Goal: Task Accomplishment & Management: Manage account settings

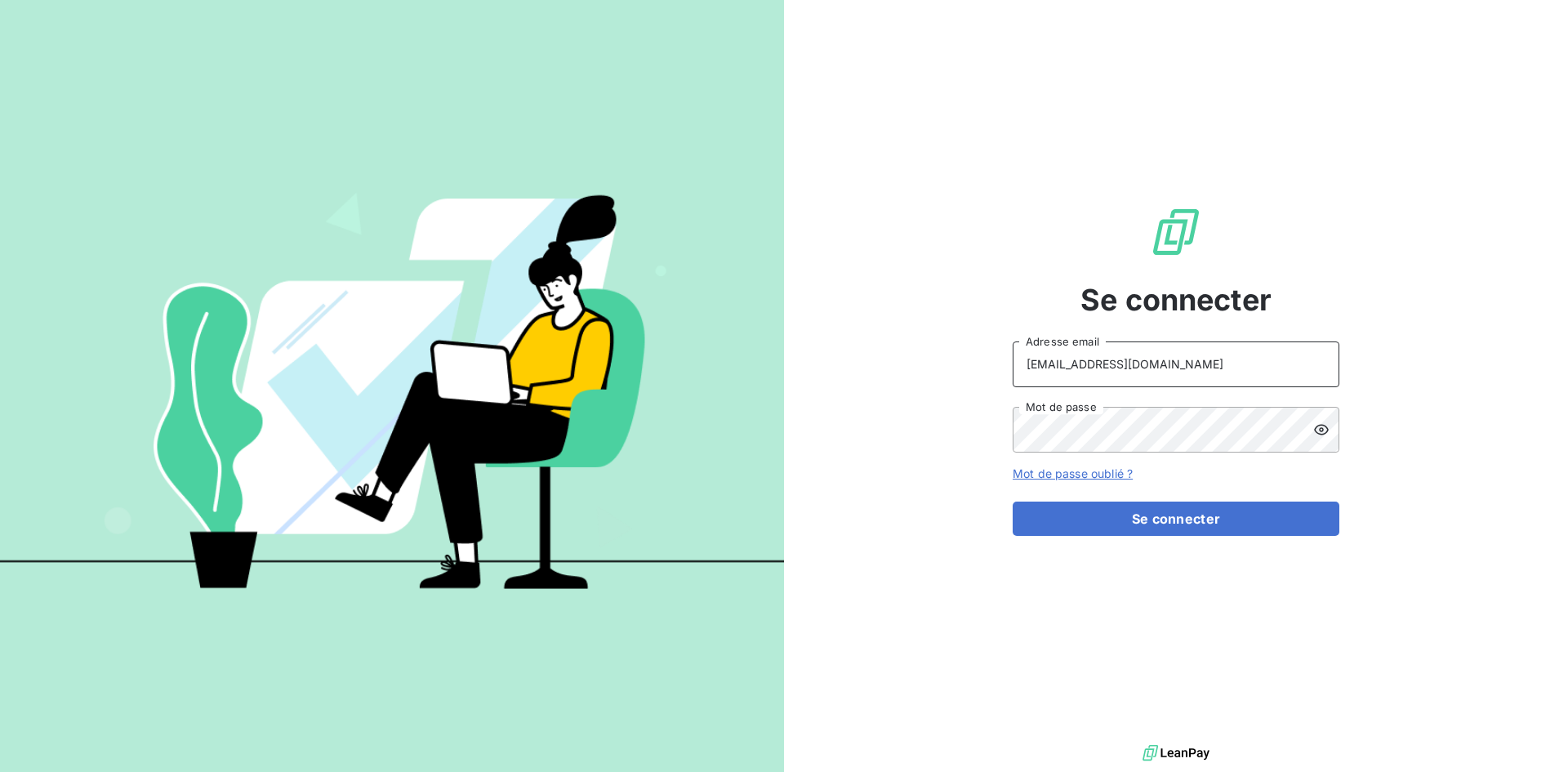
click at [1210, 358] on input "[EMAIL_ADDRESS][DOMAIN_NAME]" at bounding box center [1176, 364] width 327 height 46
type input "[EMAIL_ADDRESS][DOMAIN_NAME]"
click at [1203, 522] on button "Se connecter" at bounding box center [1176, 518] width 327 height 35
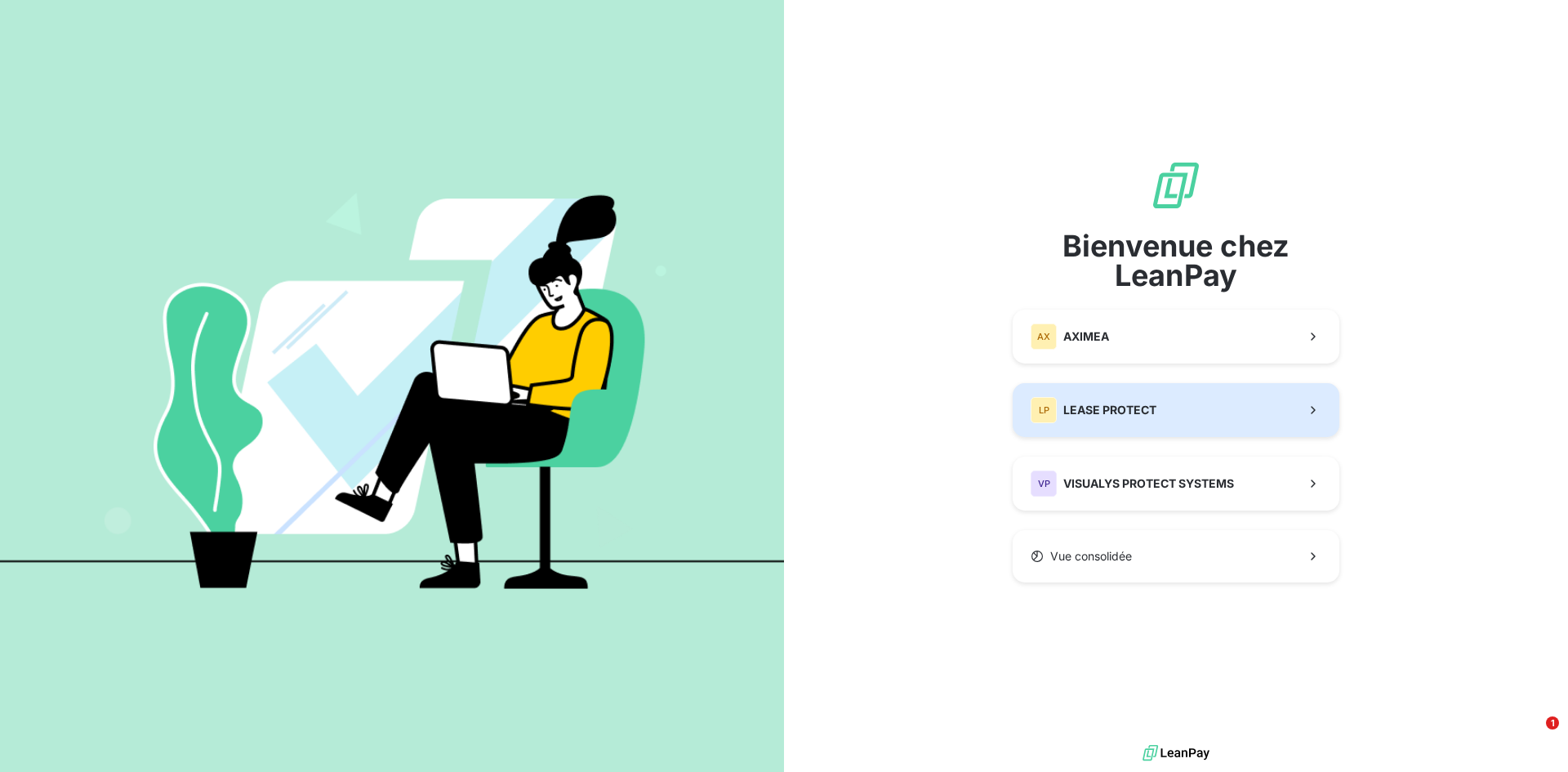
click at [1175, 394] on button "LP LEASE PROTECT" at bounding box center [1176, 410] width 327 height 54
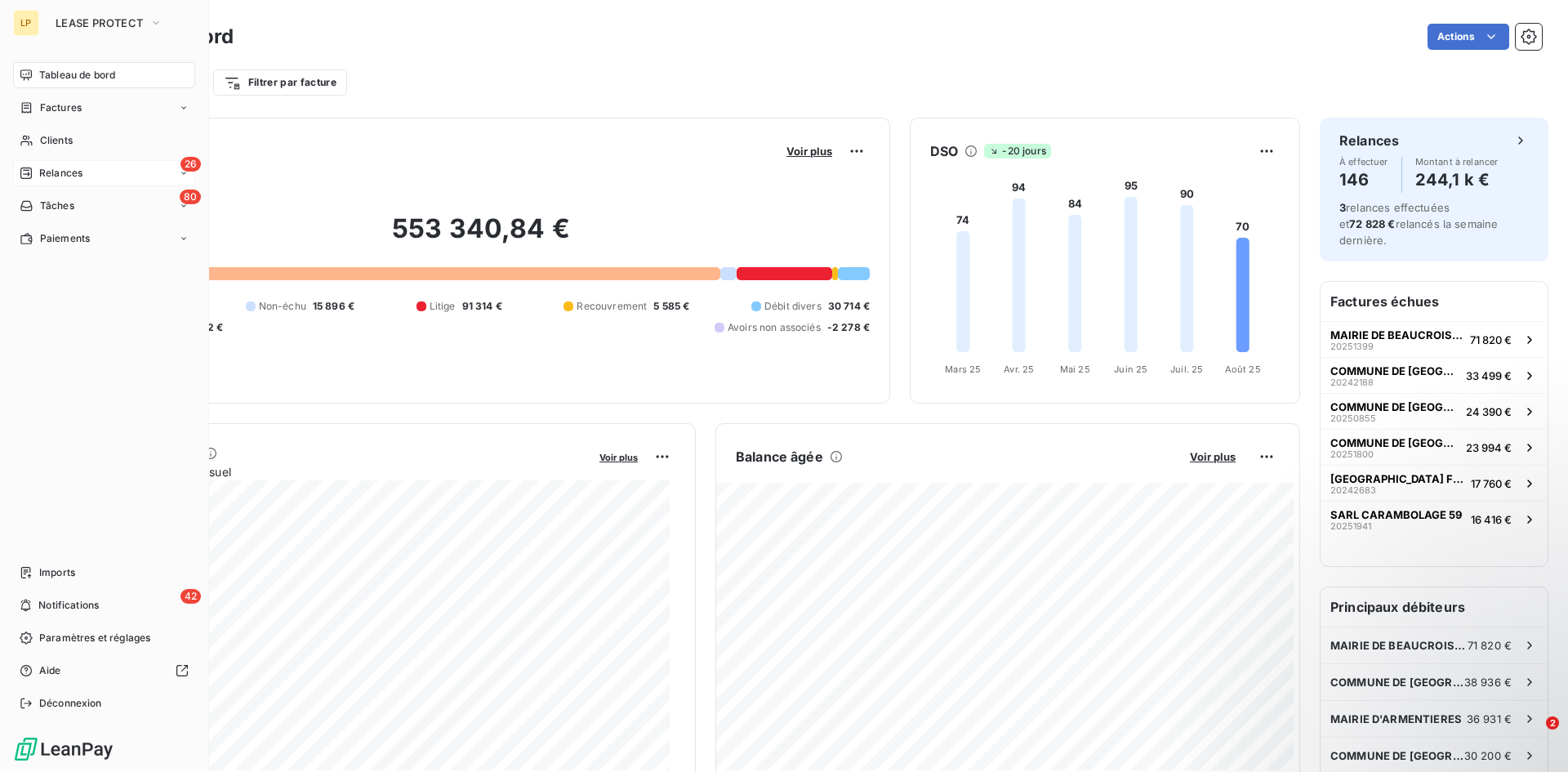
click at [63, 168] on span "Relances" at bounding box center [60, 173] width 43 height 14
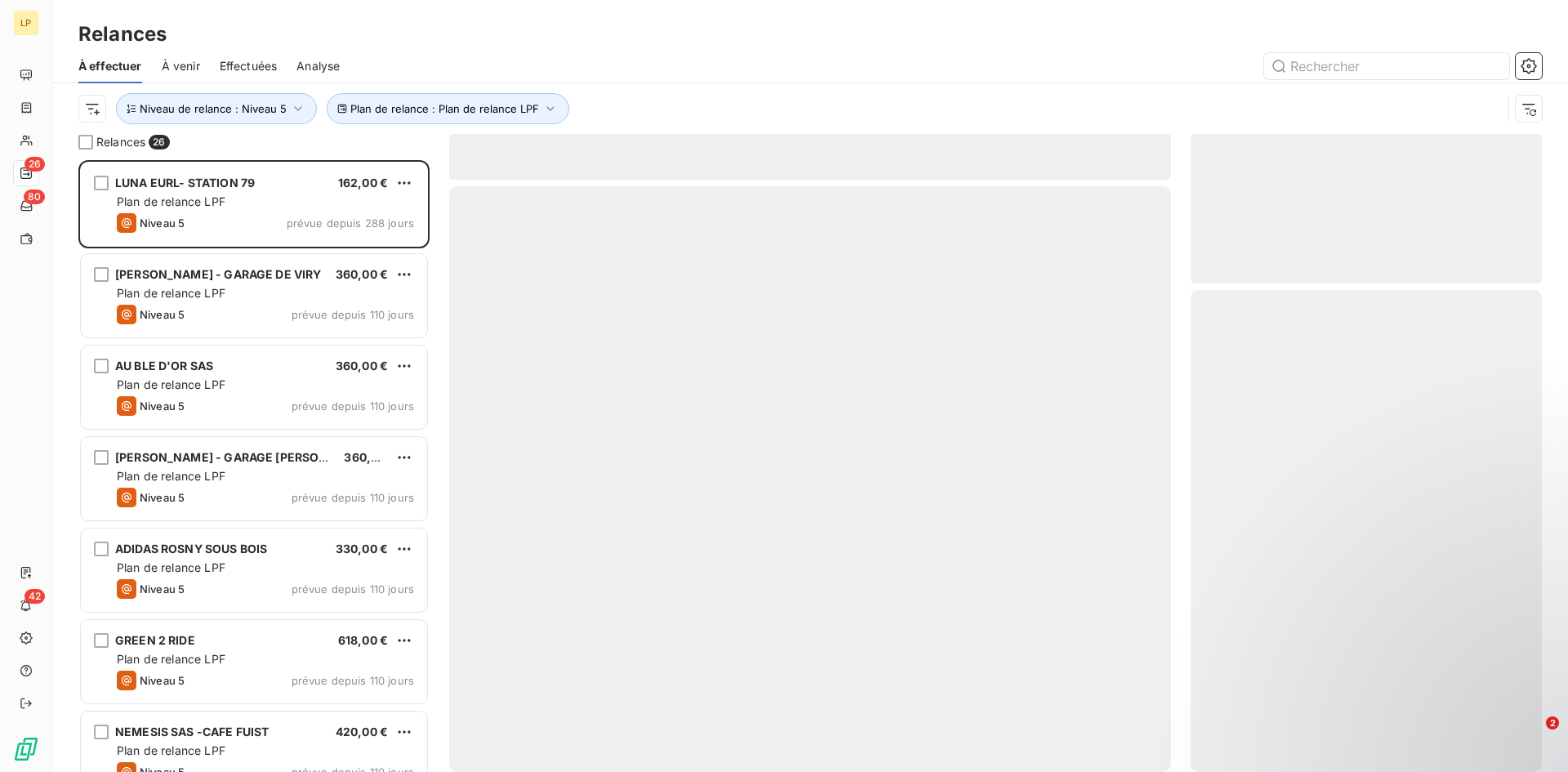
scroll to position [599, 339]
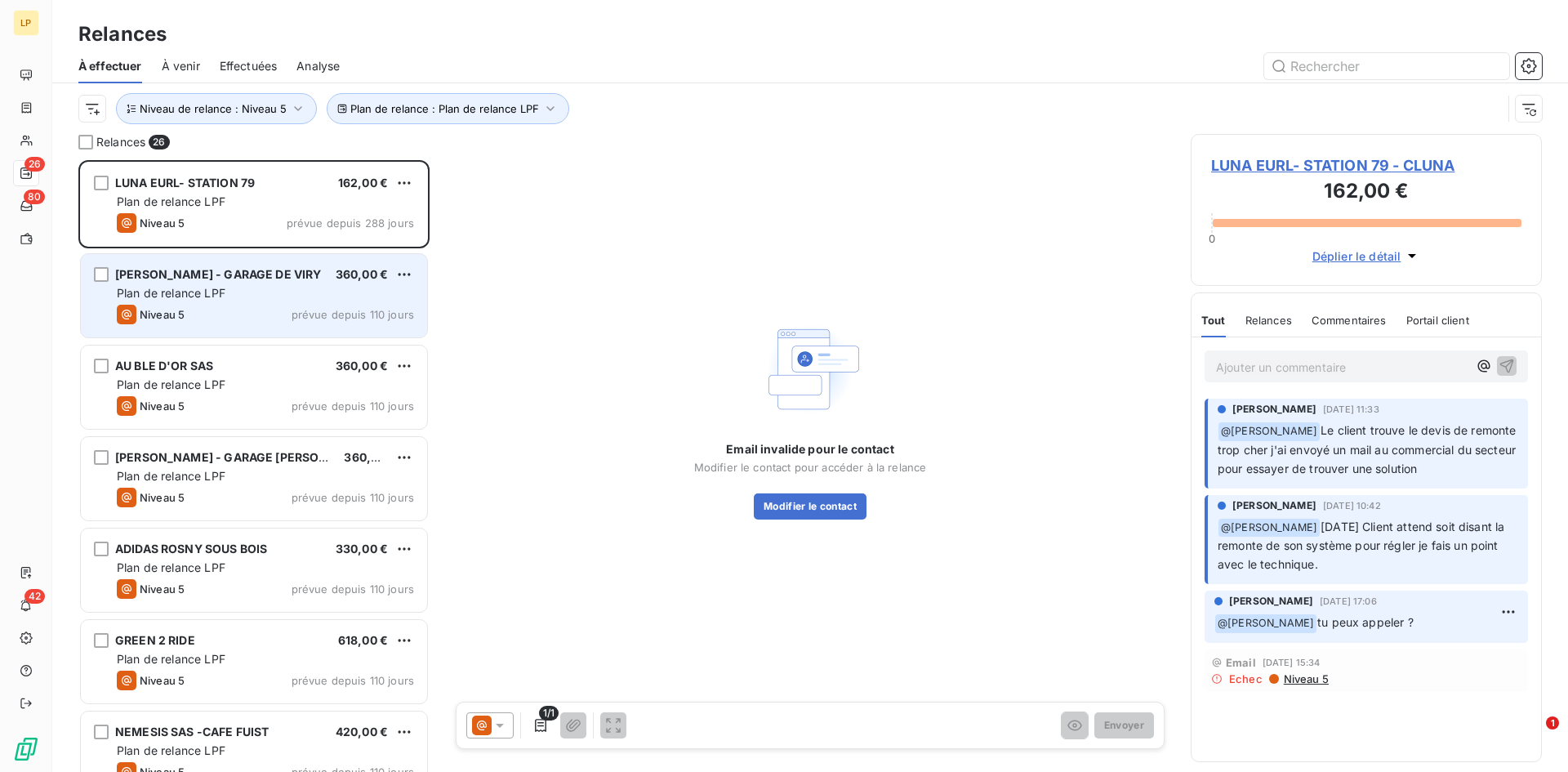
click at [321, 295] on div "Plan de relance LPF" at bounding box center [265, 293] width 297 height 16
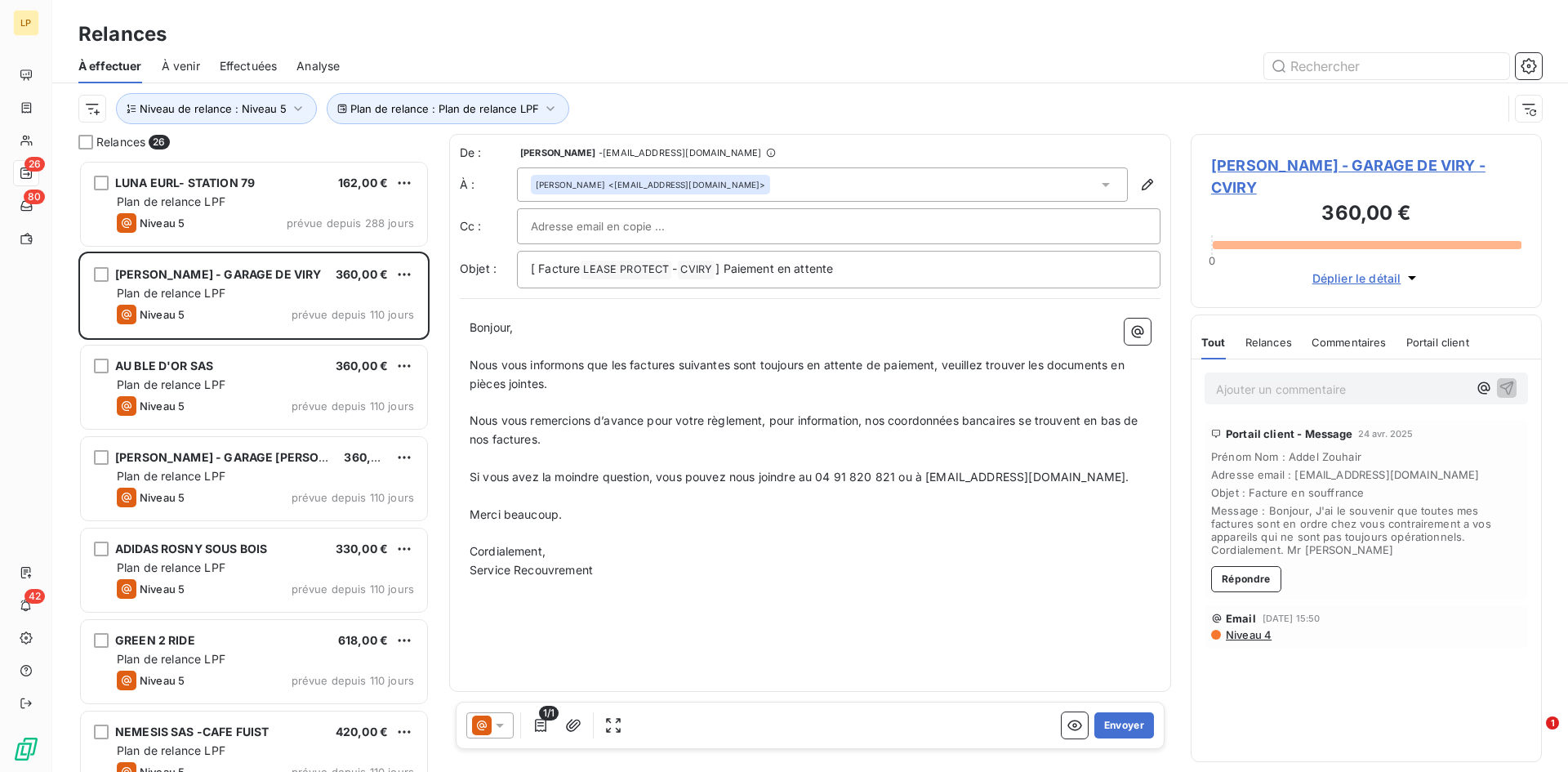
click at [1263, 405] on div "Ajouter un commentaire ﻿" at bounding box center [1366, 388] width 350 height 58
click at [1263, 398] on p "Ajouter un commentaire ﻿" at bounding box center [1341, 389] width 251 height 20
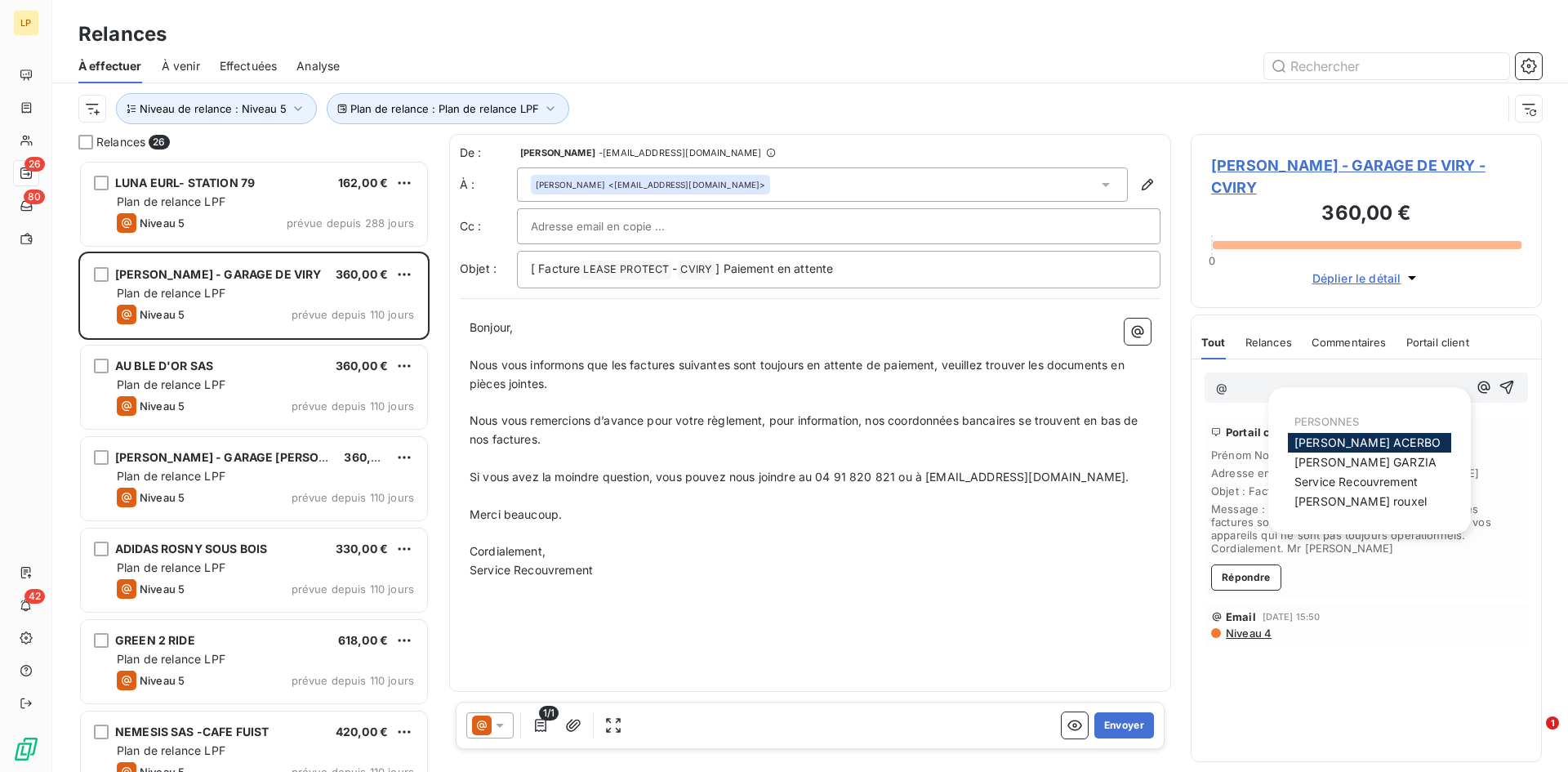
click at [1314, 451] on div "Florian ACERBO" at bounding box center [1369, 442] width 163 height 19
click at [1317, 440] on span "Florian ACERBO" at bounding box center [1367, 442] width 146 height 14
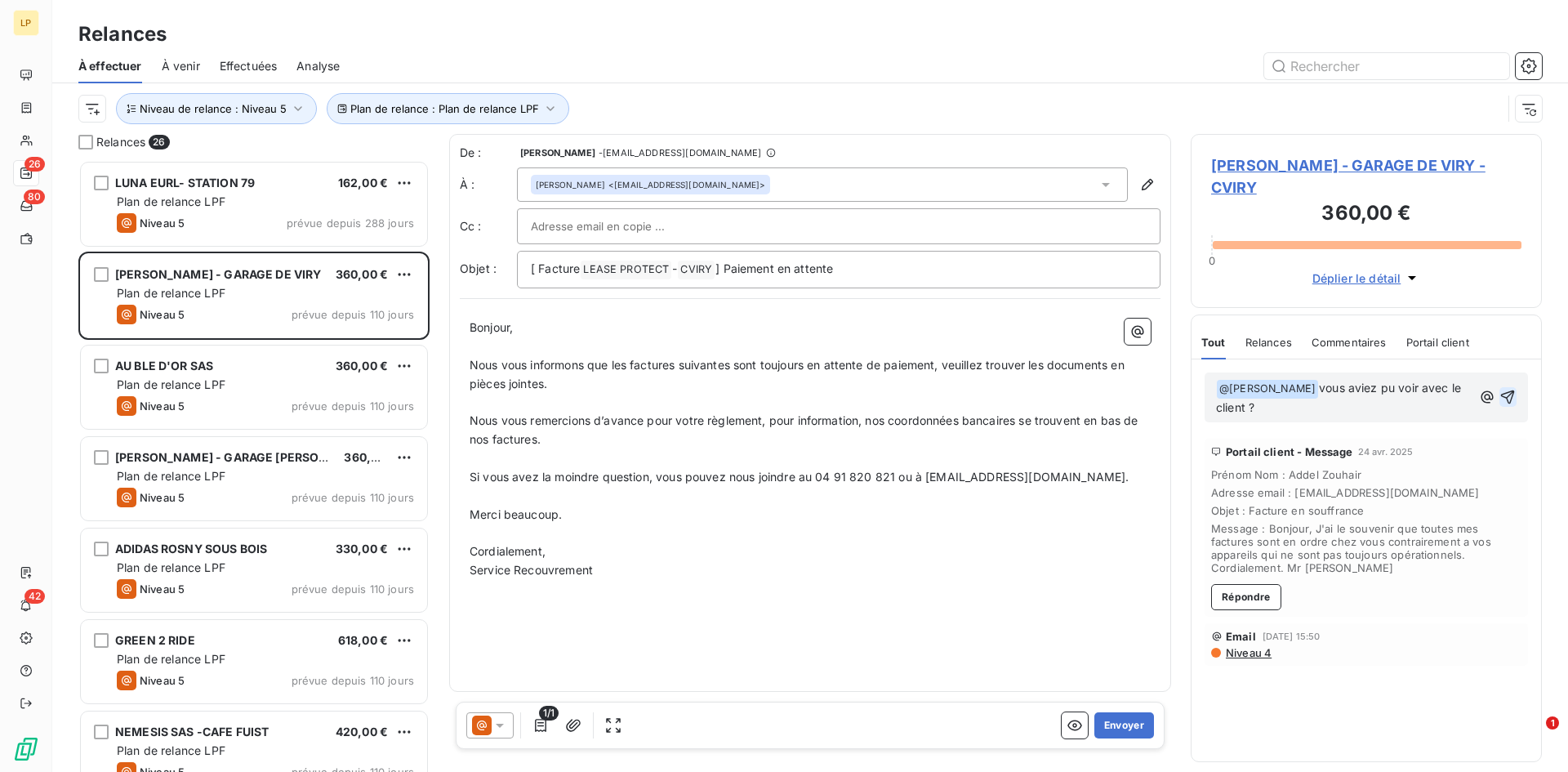
click at [1505, 400] on icon "button" at bounding box center [1507, 396] width 16 height 16
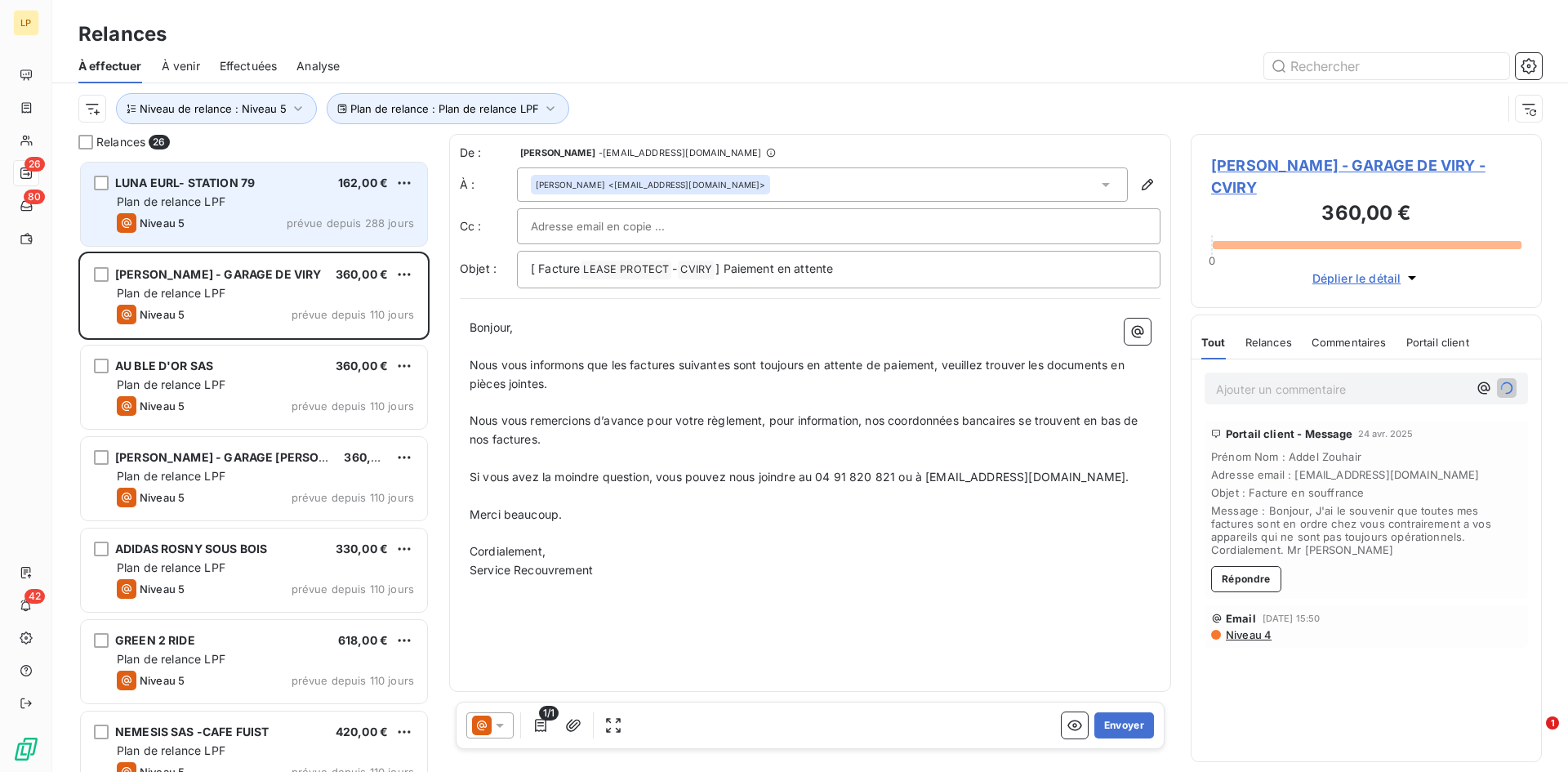
click at [218, 213] on div "Niveau 5 prévue depuis 288 jours" at bounding box center [265, 223] width 297 height 19
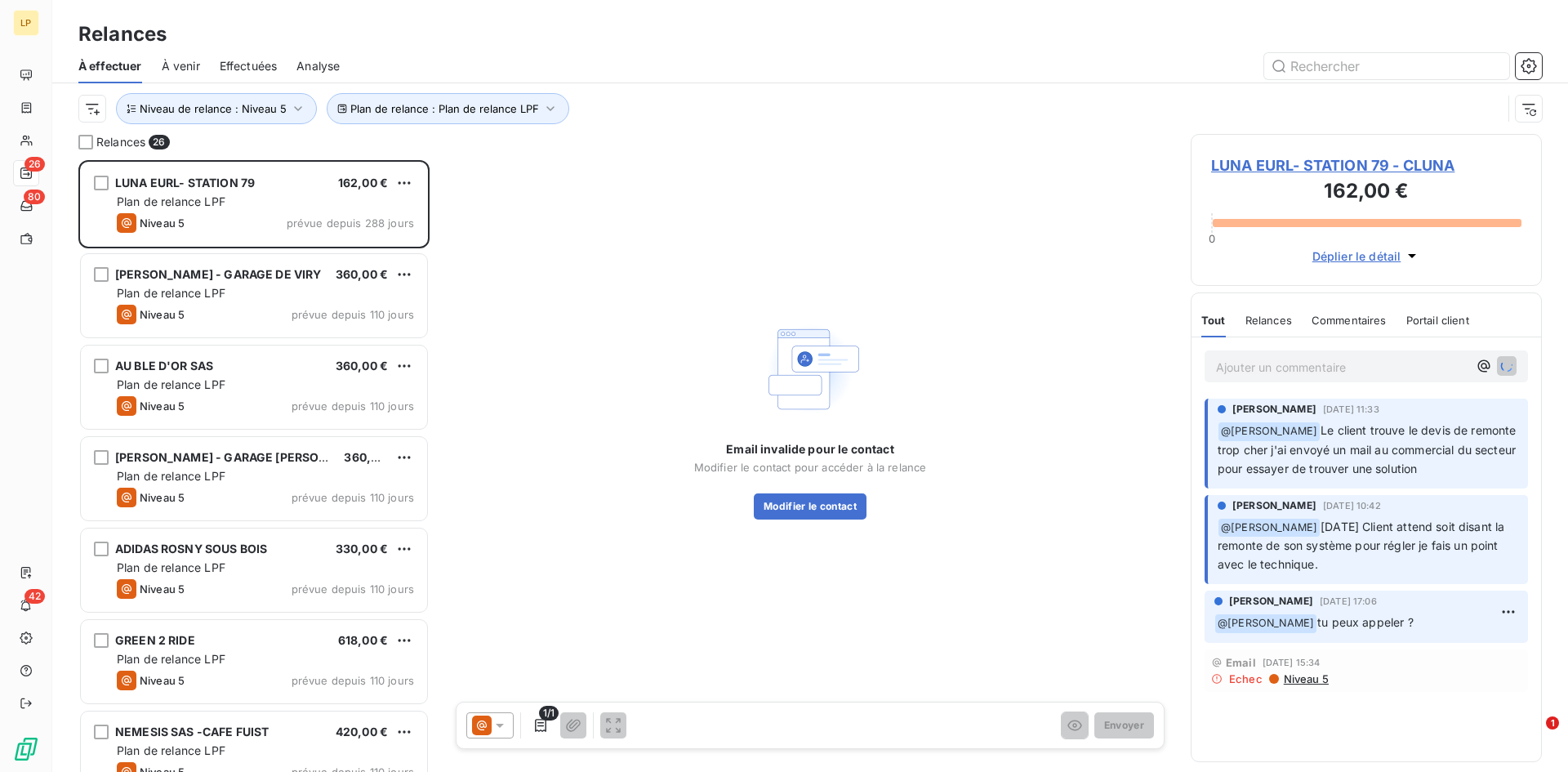
click at [1373, 383] on div "Ajouter un commentaire ﻿" at bounding box center [1366, 366] width 350 height 58
click at [1369, 368] on p "Ajouter un commentaire ﻿" at bounding box center [1341, 367] width 251 height 20
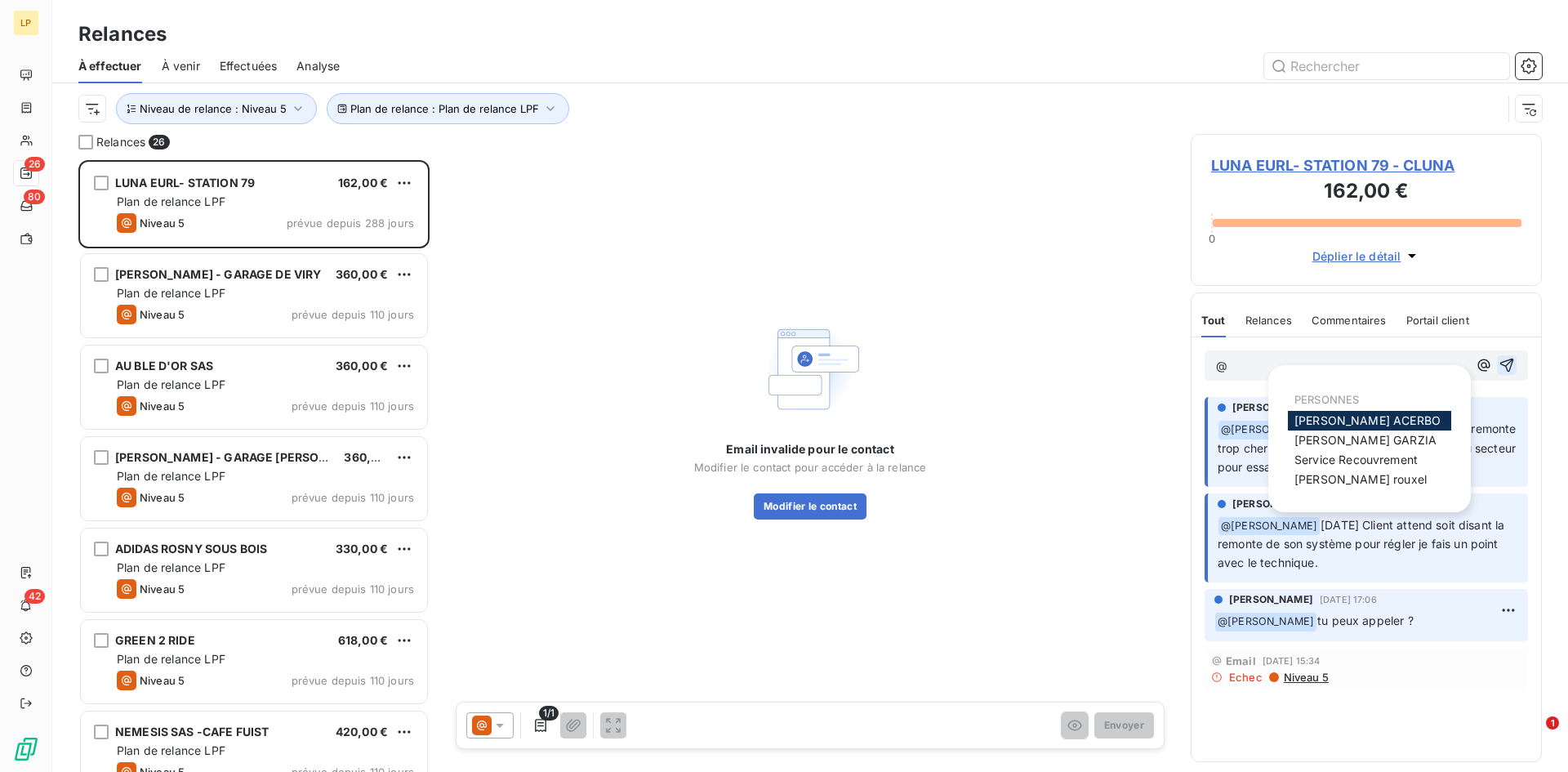
click at [1378, 405] on div "PERSONNES" at bounding box center [1369, 397] width 163 height 26
click at [1383, 413] on div "Florian ACERBO" at bounding box center [1369, 420] width 163 height 19
click at [1386, 419] on div "Florian ACERBO" at bounding box center [1369, 420] width 163 height 19
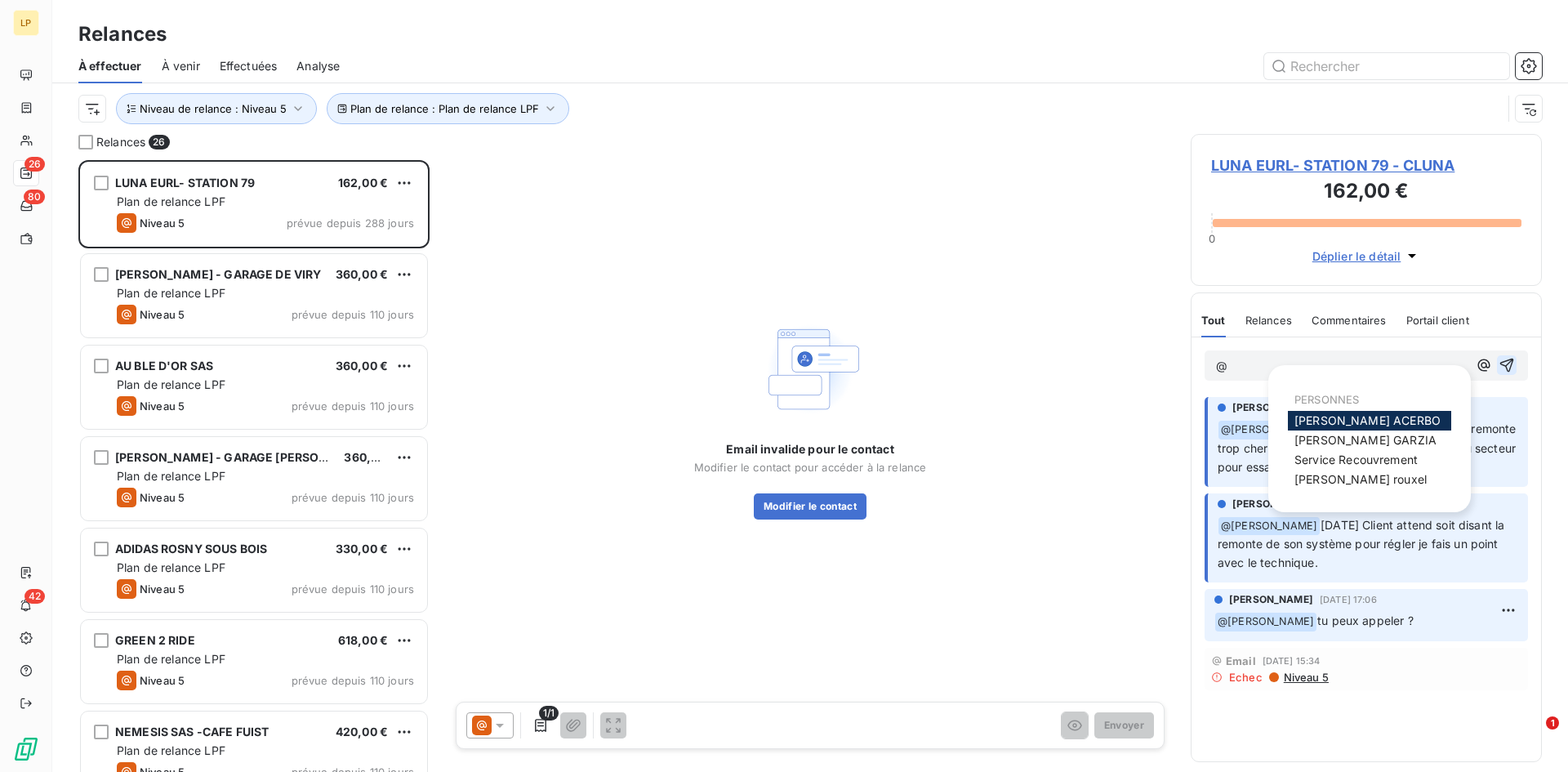
click at [1386, 419] on div "Florian ACERBO" at bounding box center [1369, 420] width 163 height 19
click at [1333, 424] on span "Florian ACERBO" at bounding box center [1367, 420] width 146 height 14
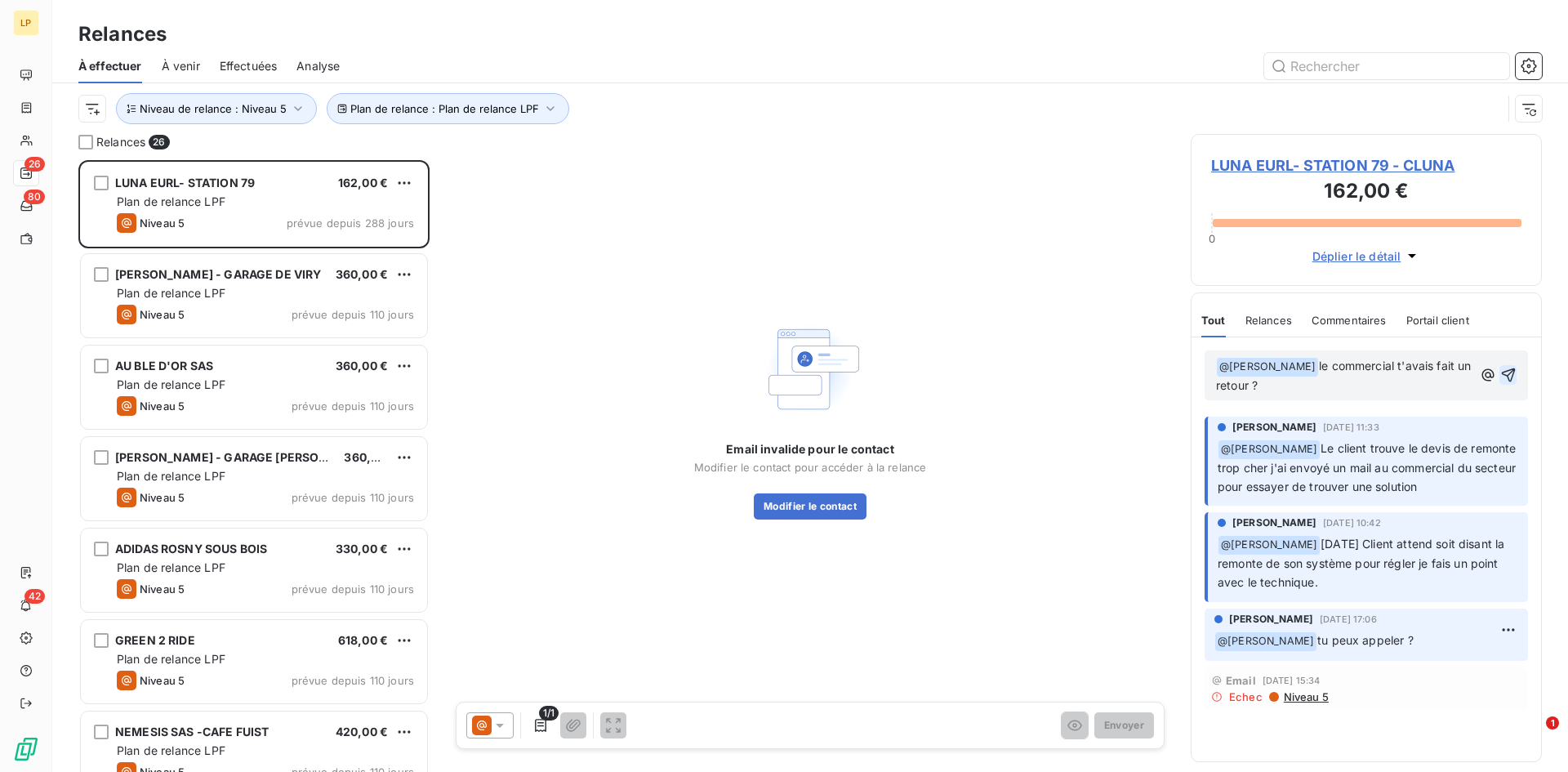
click at [1508, 380] on icon "button" at bounding box center [1508, 374] width 16 height 16
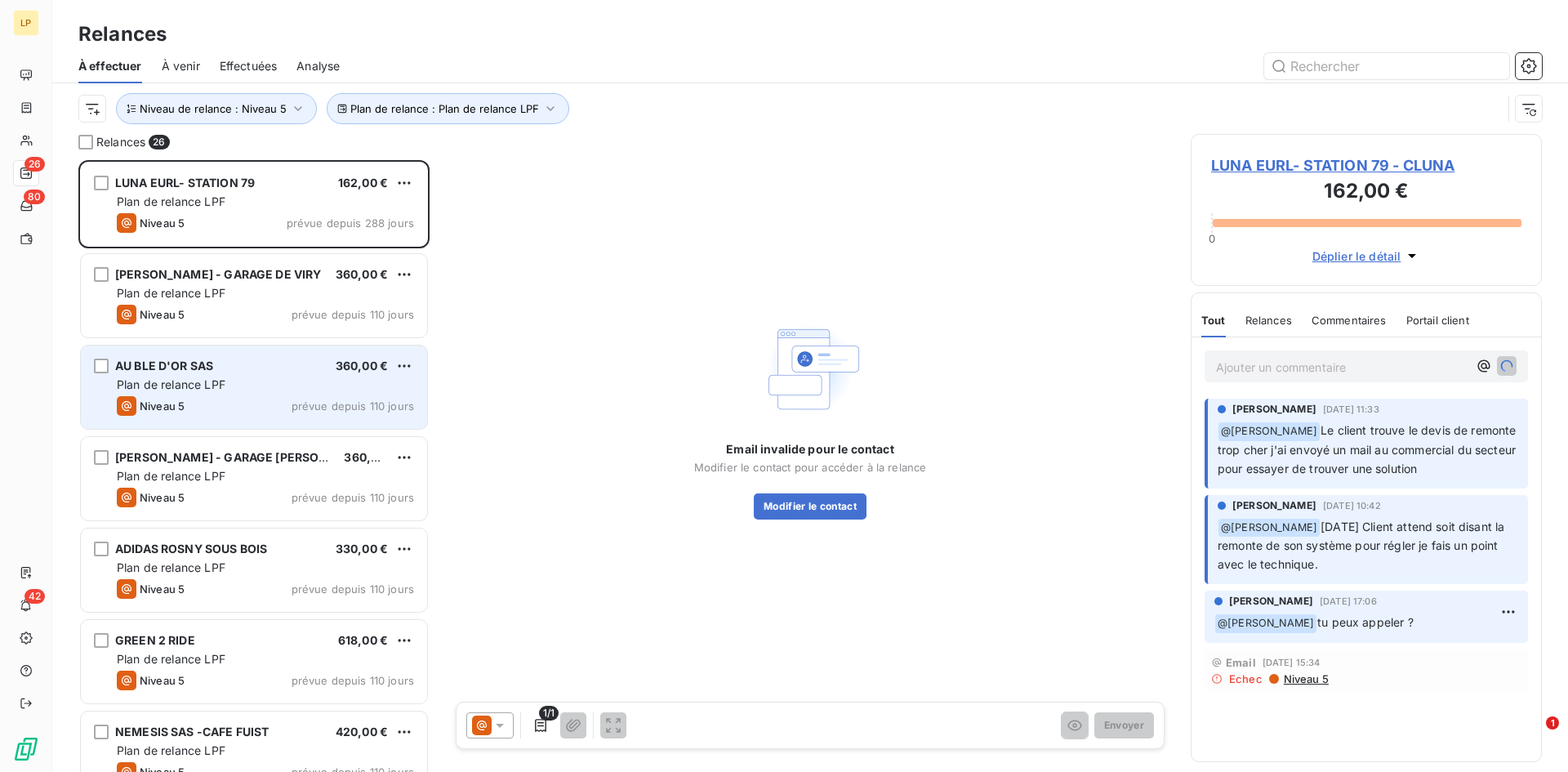
click at [268, 375] on div "AU BLE D'OR SAS 360,00 € Plan de relance LPF Niveau 5 prévue depuis 110 jours" at bounding box center [254, 387] width 346 height 83
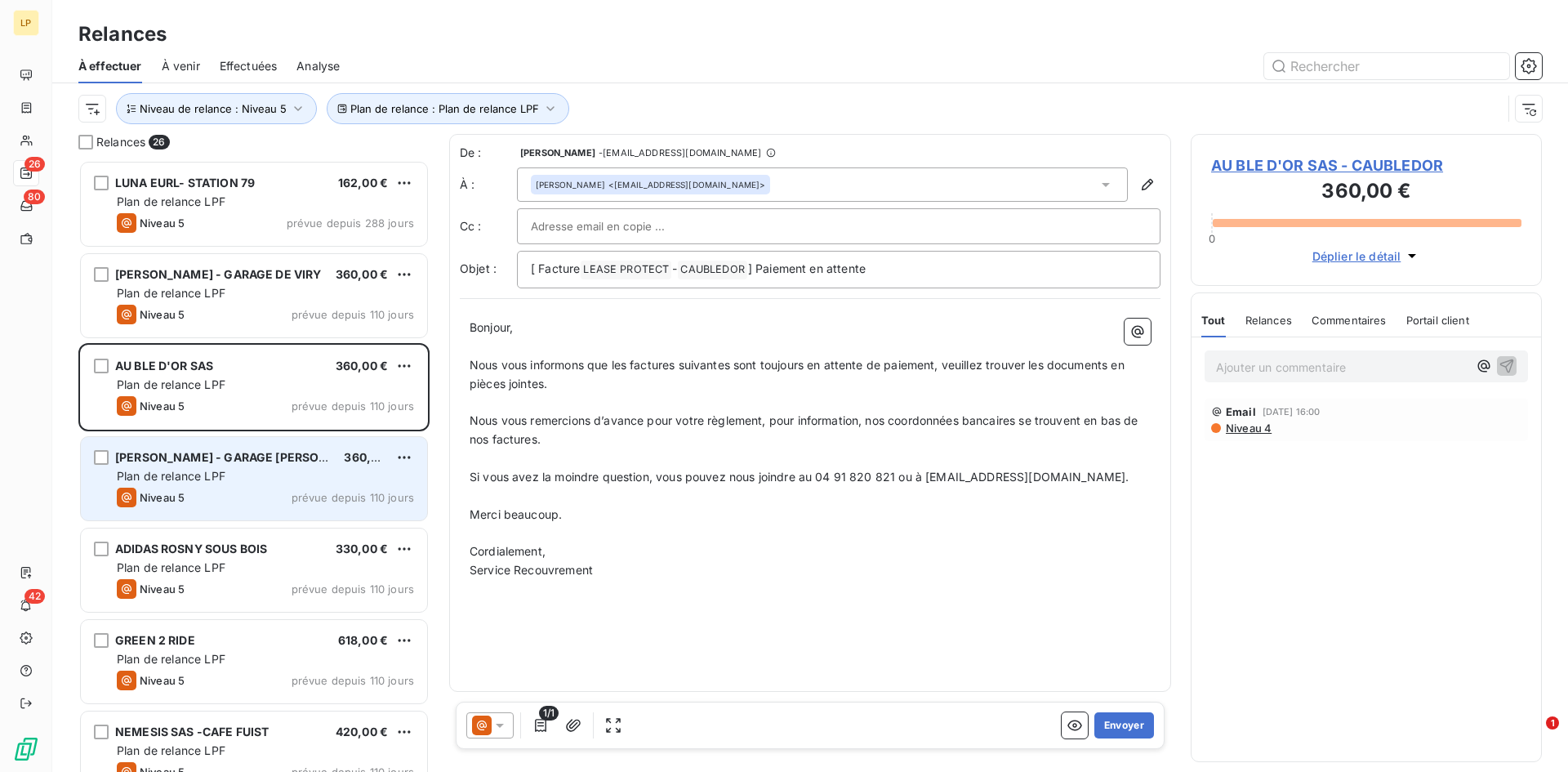
click at [252, 469] on div "Plan de relance LPF" at bounding box center [265, 476] width 297 height 16
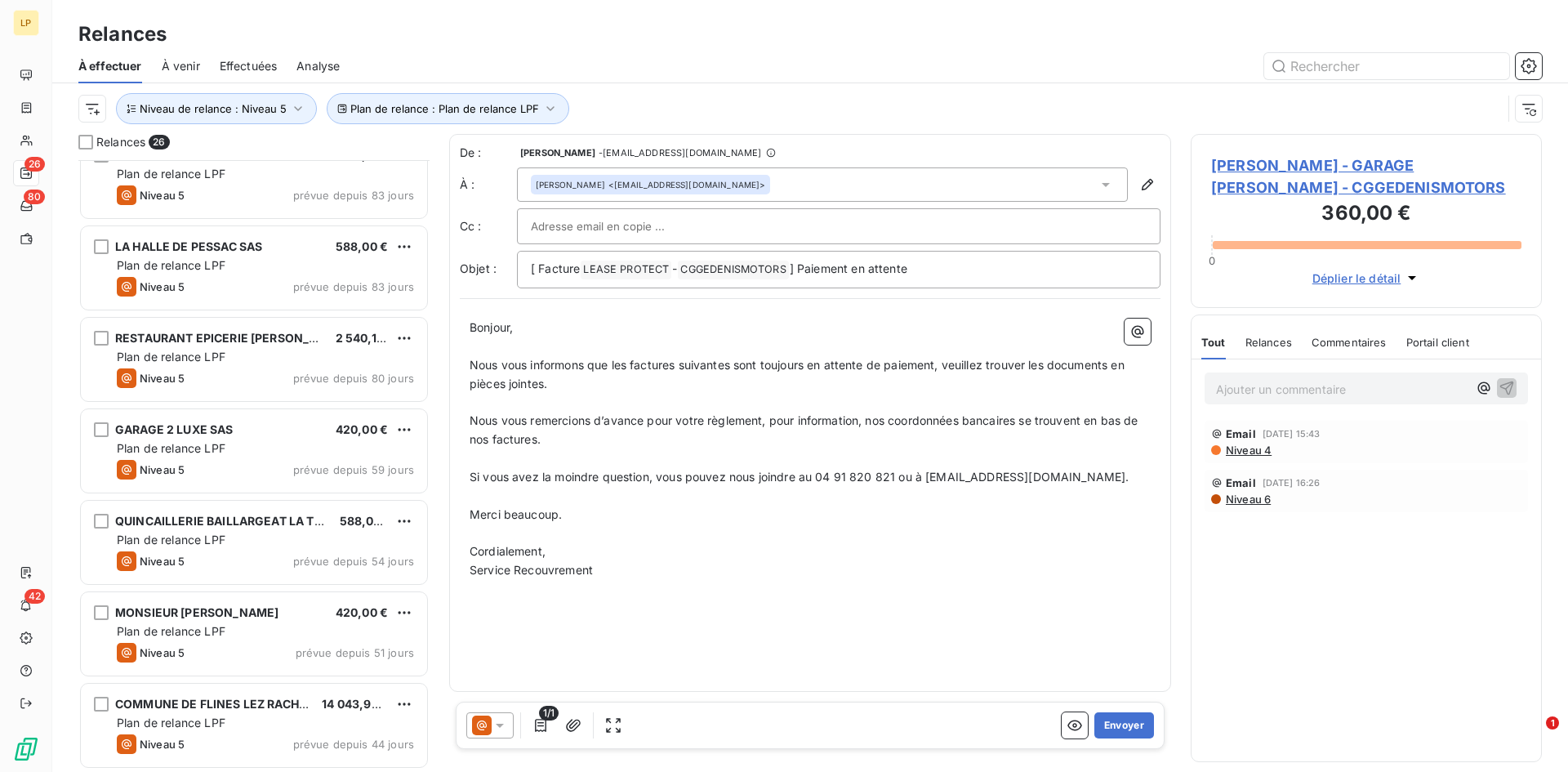
scroll to position [1767, 0]
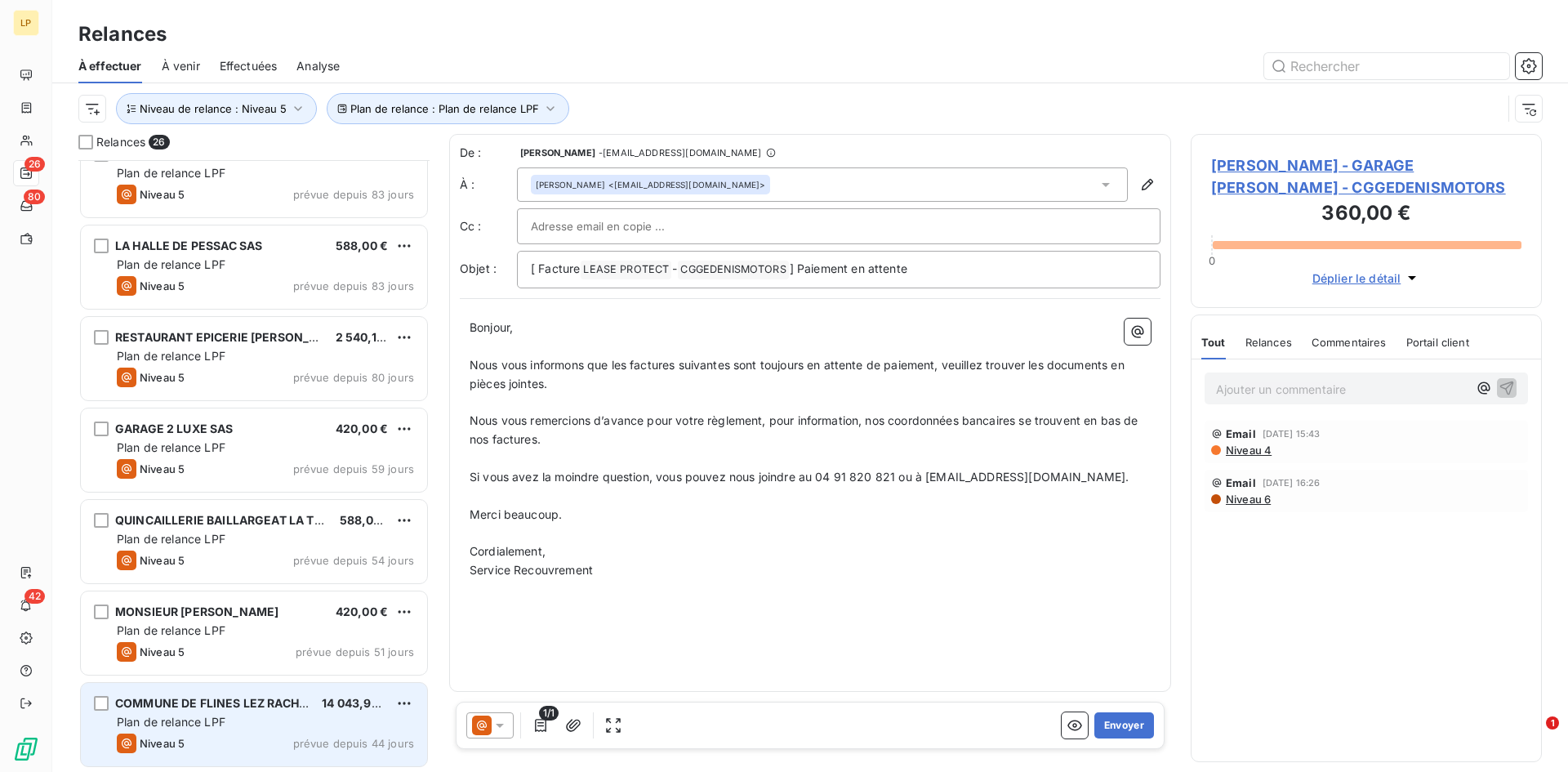
click at [231, 717] on div "Plan de relance LPF" at bounding box center [265, 721] width 297 height 16
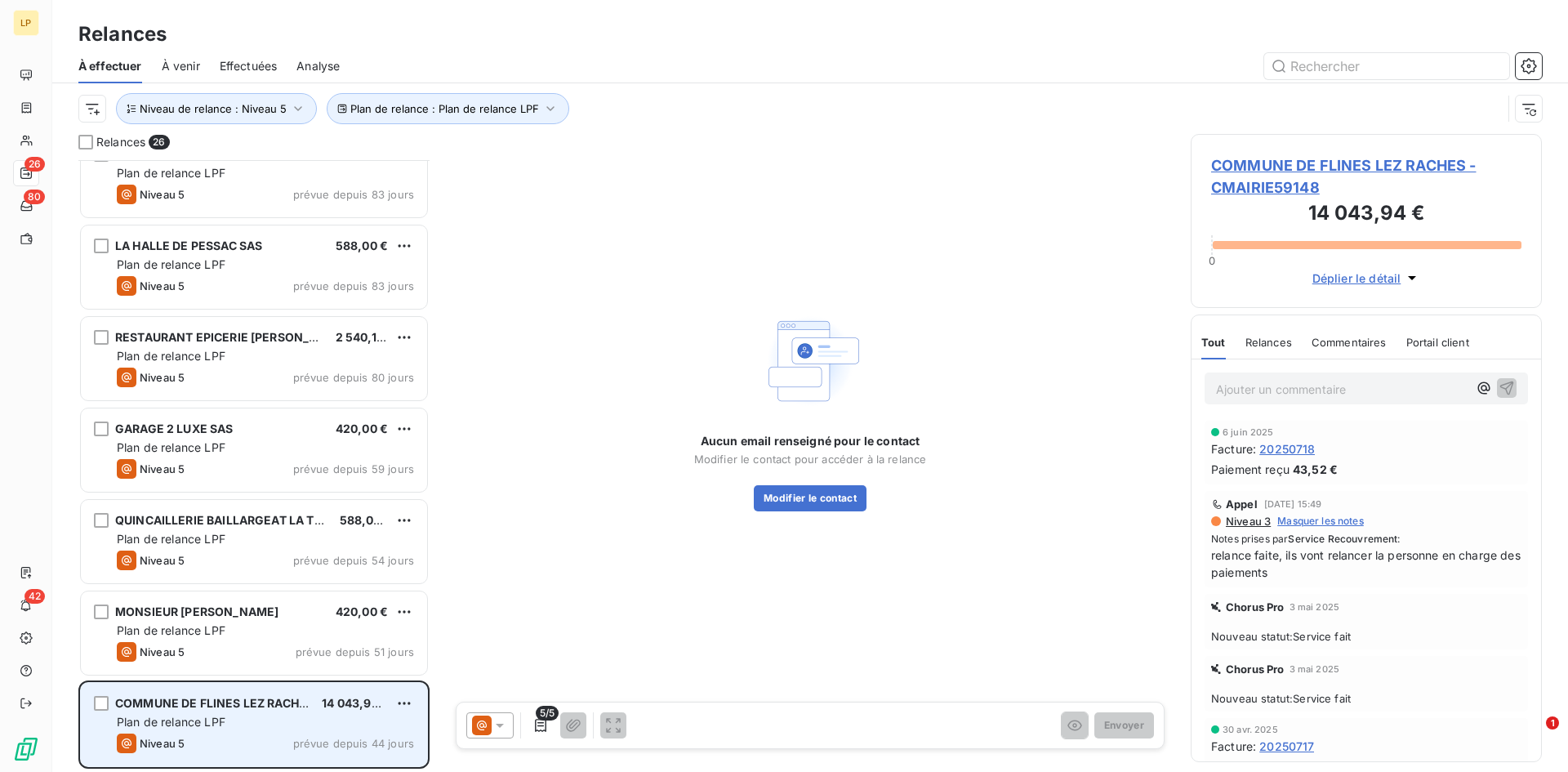
click at [164, 702] on span "COMMUNE DE FLINES LEZ RACHES" at bounding box center [214, 703] width 198 height 14
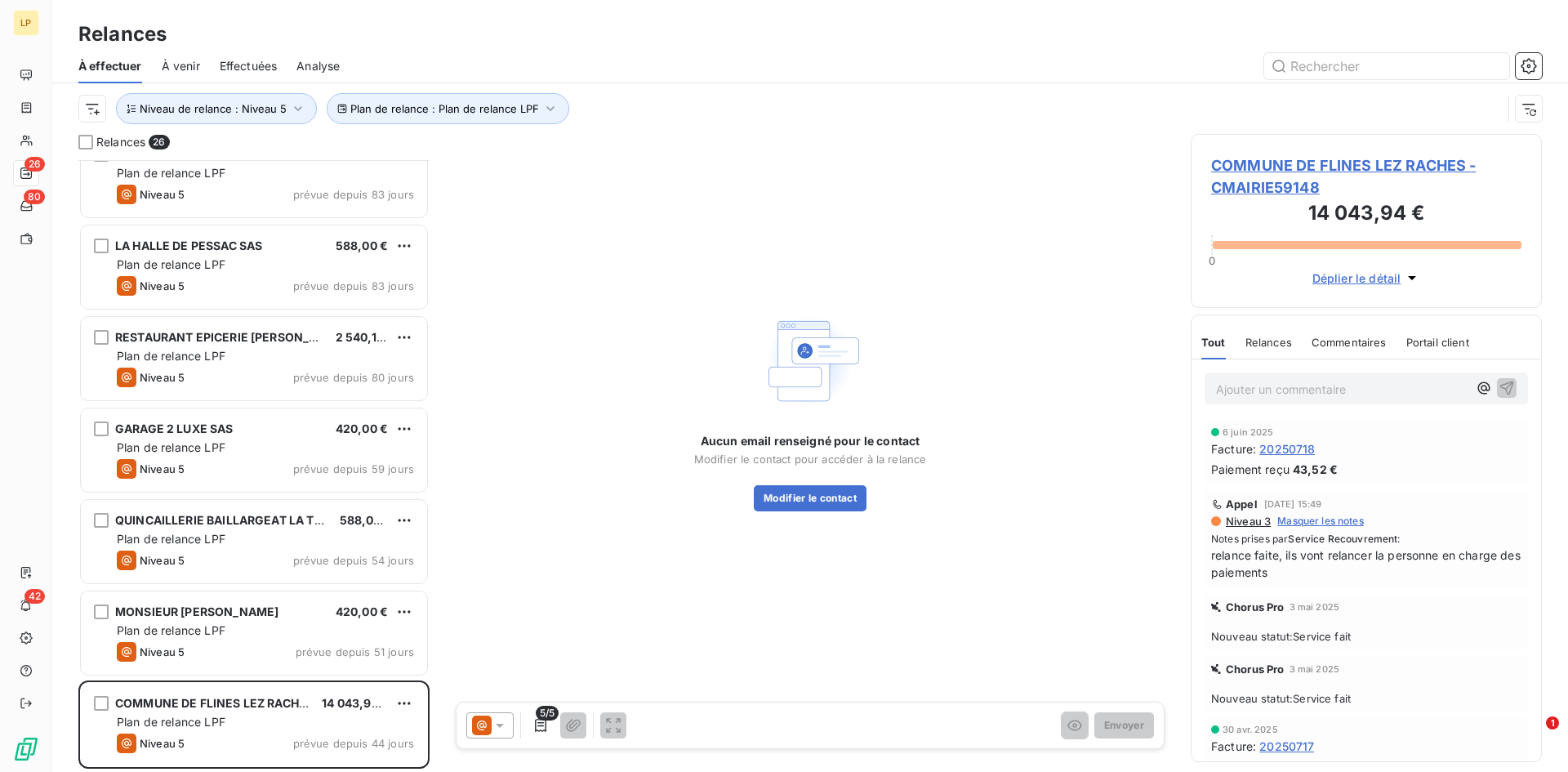
click at [1387, 154] on span "COMMUNE DE FLINES LEZ RACHES - CMAIRIE59148" at bounding box center [1366, 176] width 311 height 44
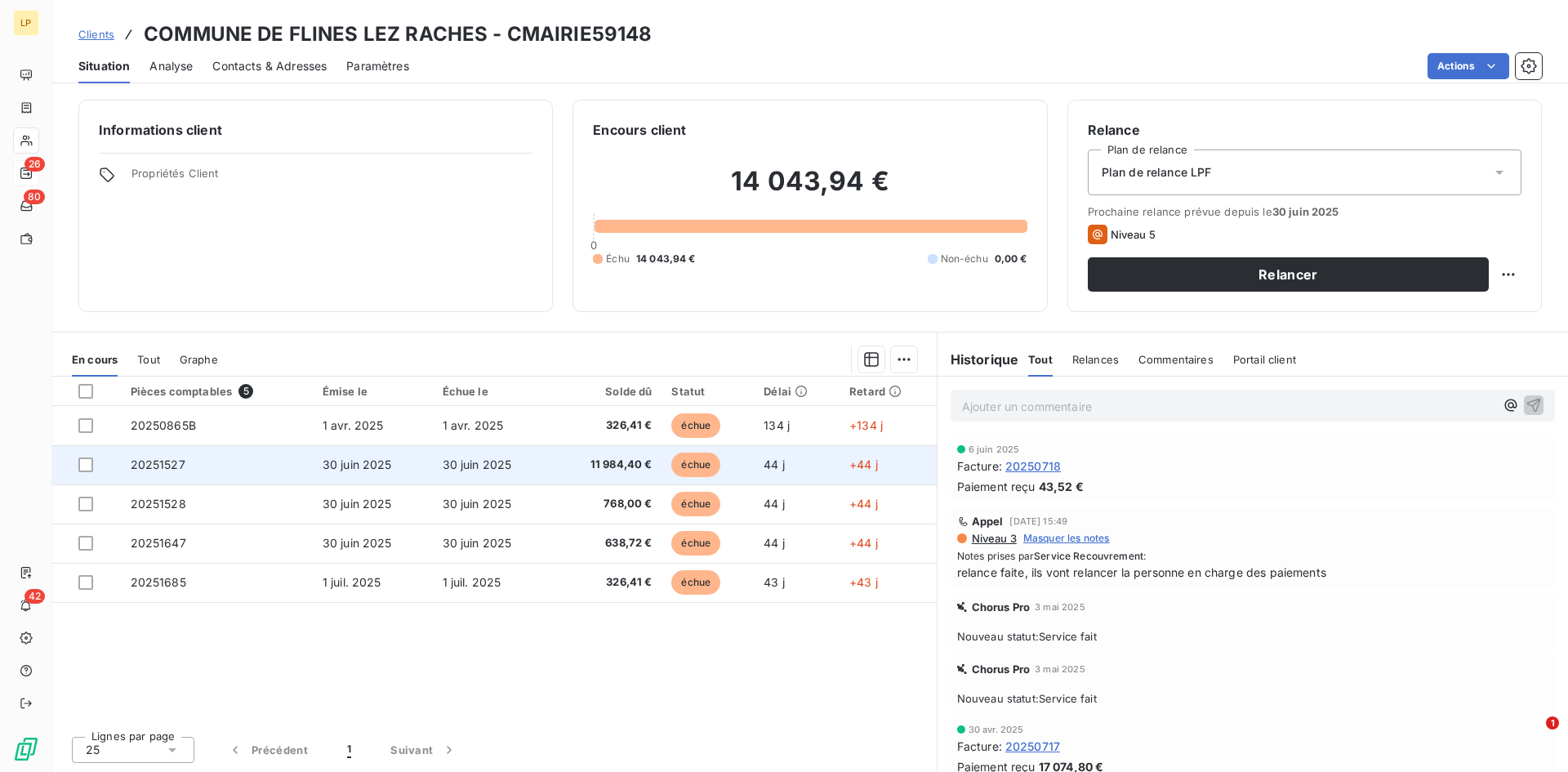
click at [611, 454] on td "11 984,40 €" at bounding box center [606, 465] width 109 height 39
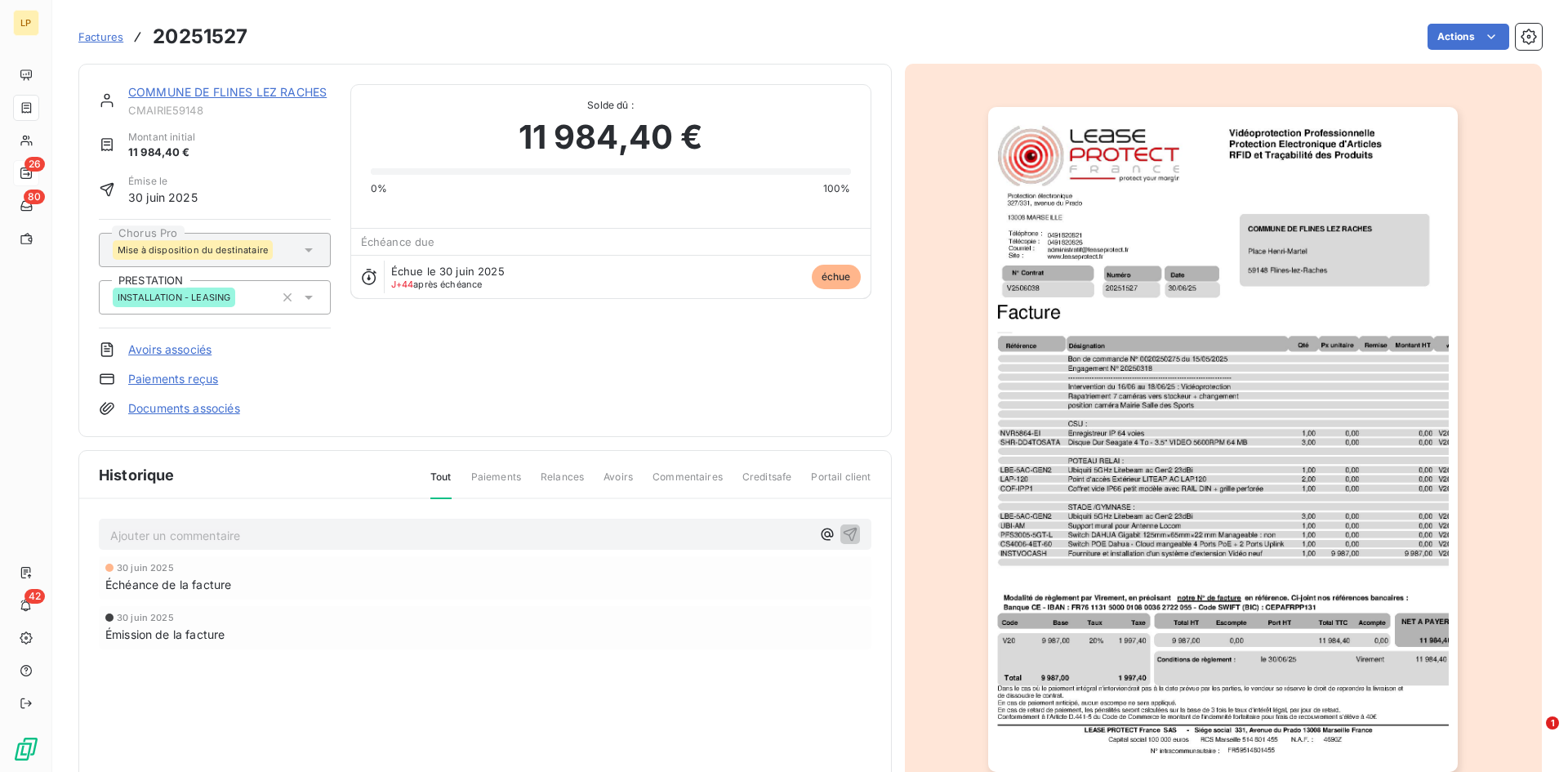
click at [202, 89] on link "COMMUNE DE FLINES LEZ RACHES" at bounding box center [227, 91] width 198 height 14
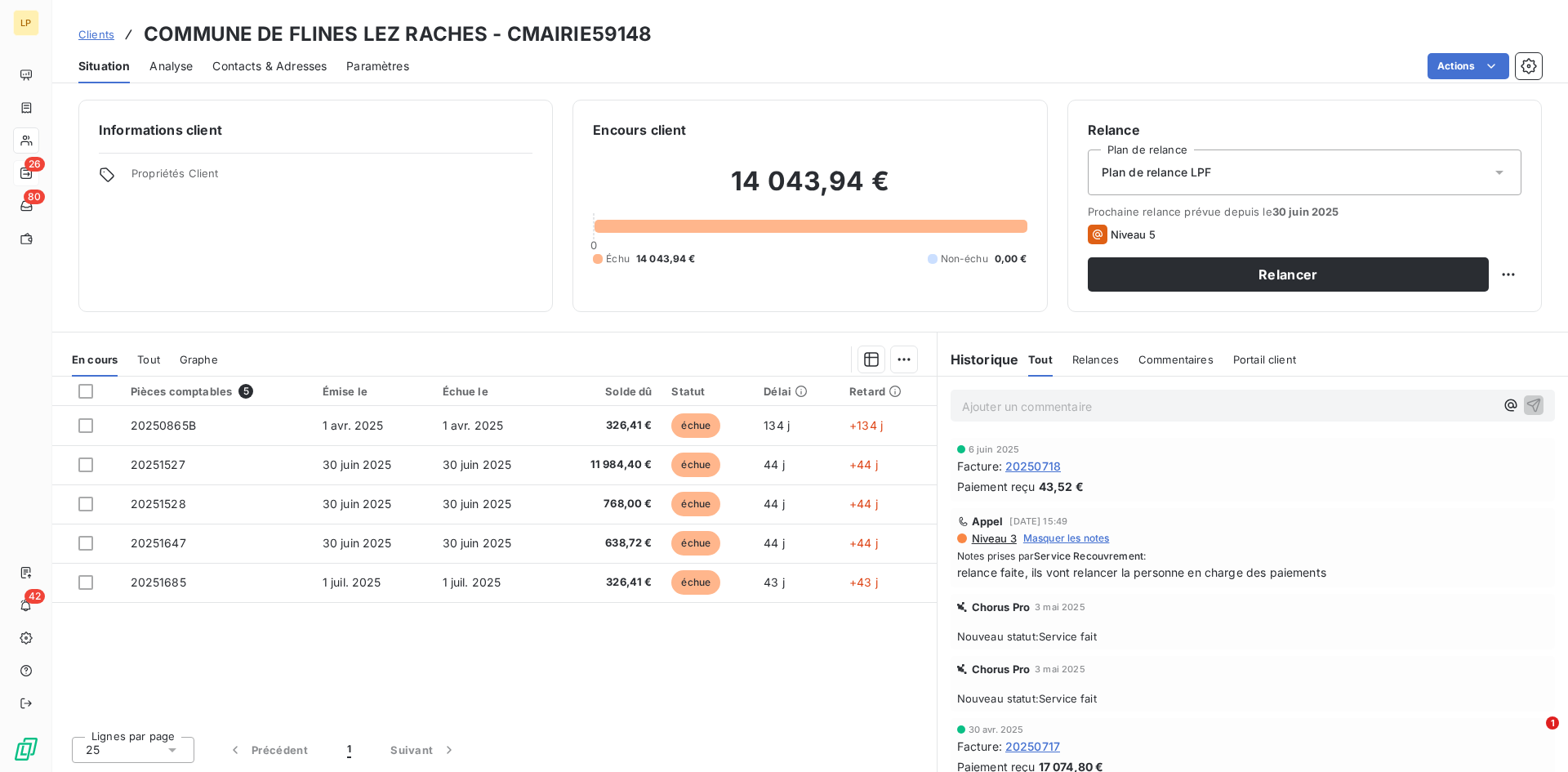
click at [147, 353] on span "Tout" at bounding box center [148, 359] width 23 height 13
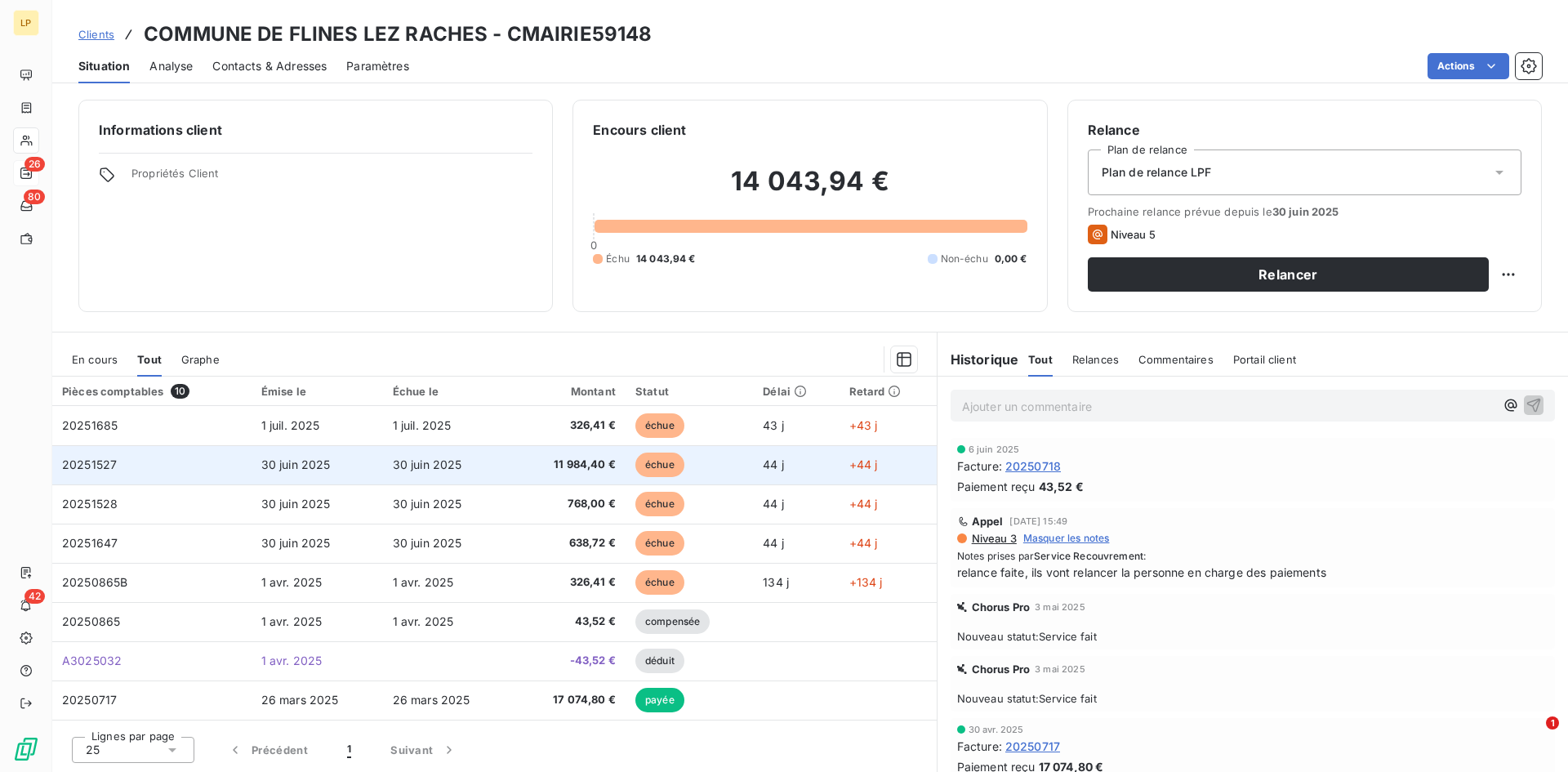
click at [605, 476] on td "11 984,40 €" at bounding box center [570, 465] width 111 height 39
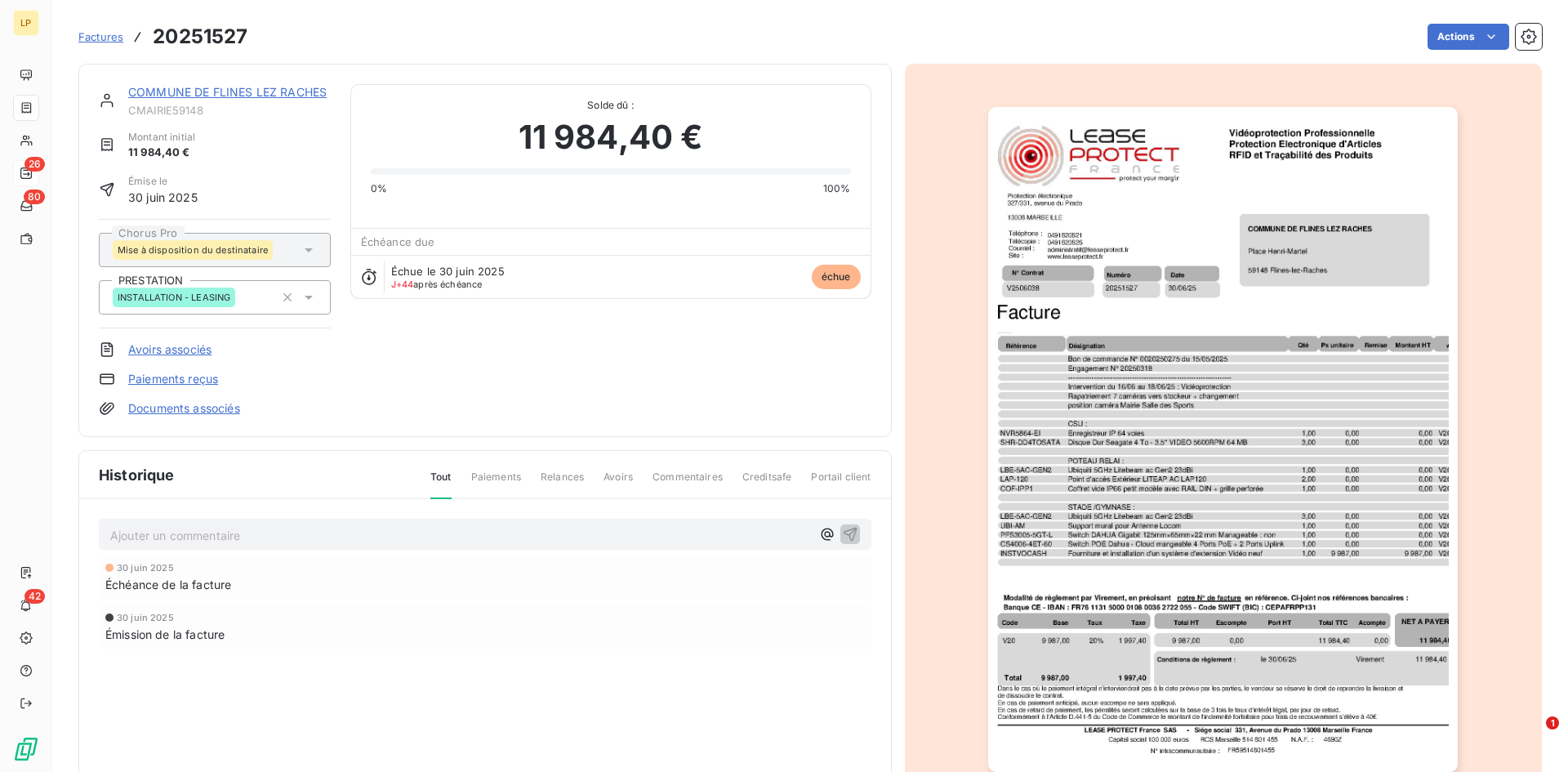
click at [544, 548] on div "Ajouter un commentaire ﻿" at bounding box center [485, 535] width 773 height 32
click at [545, 541] on p "Ajouter un commentaire ﻿" at bounding box center [461, 535] width 701 height 20
drag, startPoint x: 724, startPoint y: 482, endPoint x: 705, endPoint y: 484, distance: 19.1
click at [723, 482] on div "Tout Paiements Relances Avoirs Commentaires Creditsafe Portail client" at bounding box center [641, 483] width 461 height 28
click at [703, 484] on span "Commentaires" at bounding box center [687, 483] width 70 height 28
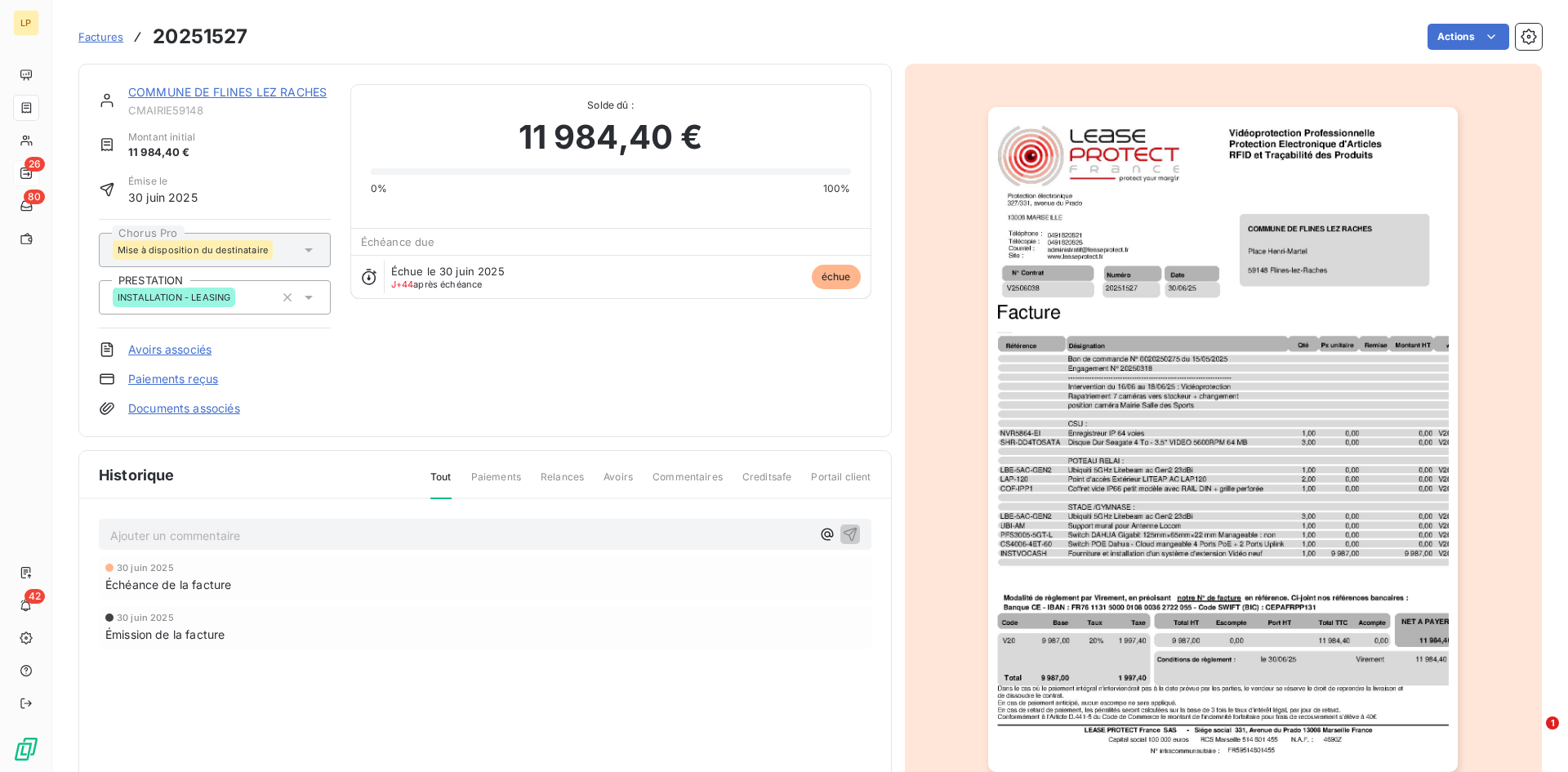
click at [700, 477] on span "Commentaires" at bounding box center [687, 483] width 70 height 28
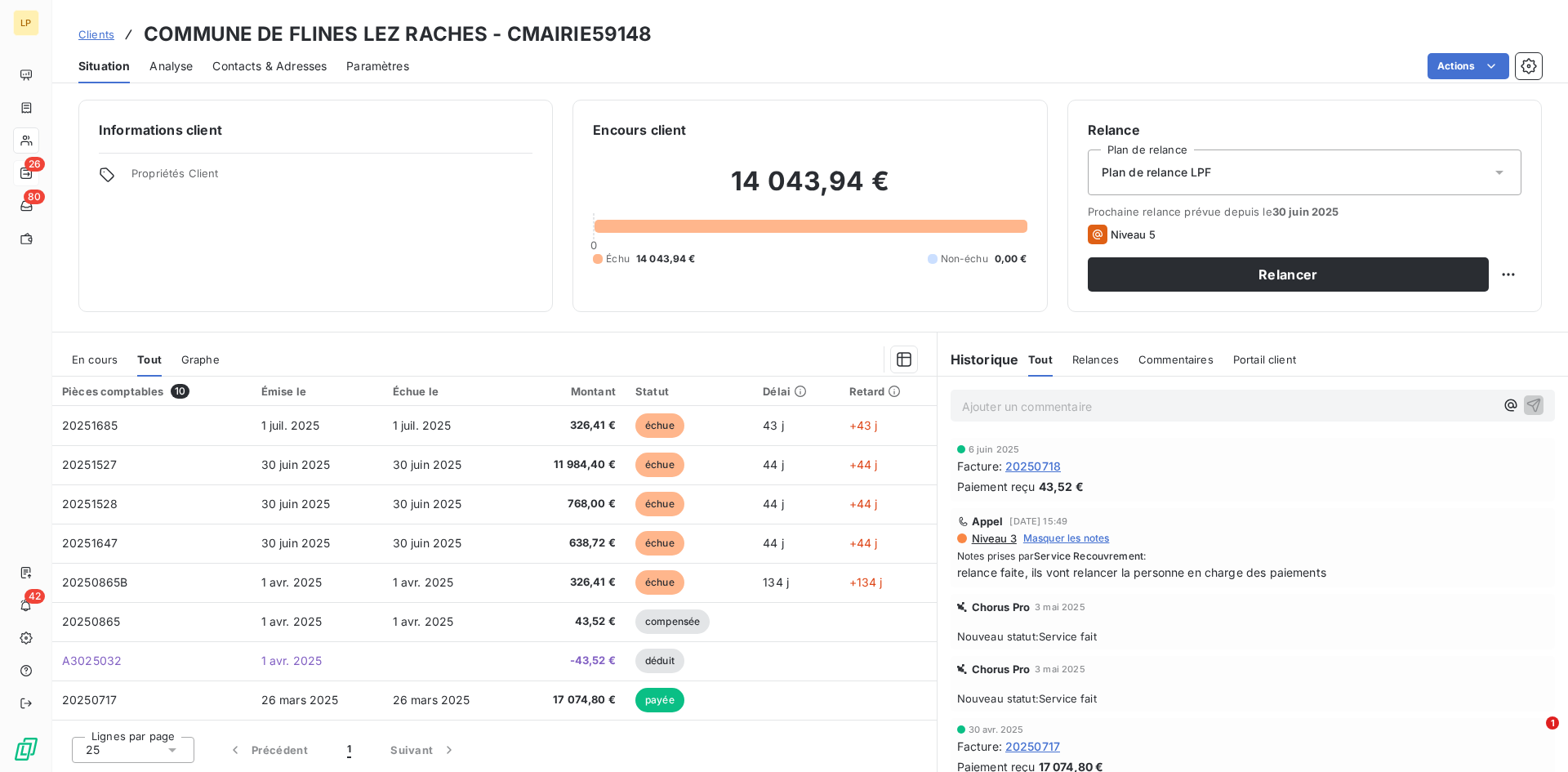
click at [1173, 405] on p "Ajouter un commentaire ﻿" at bounding box center [1228, 406] width 533 height 20
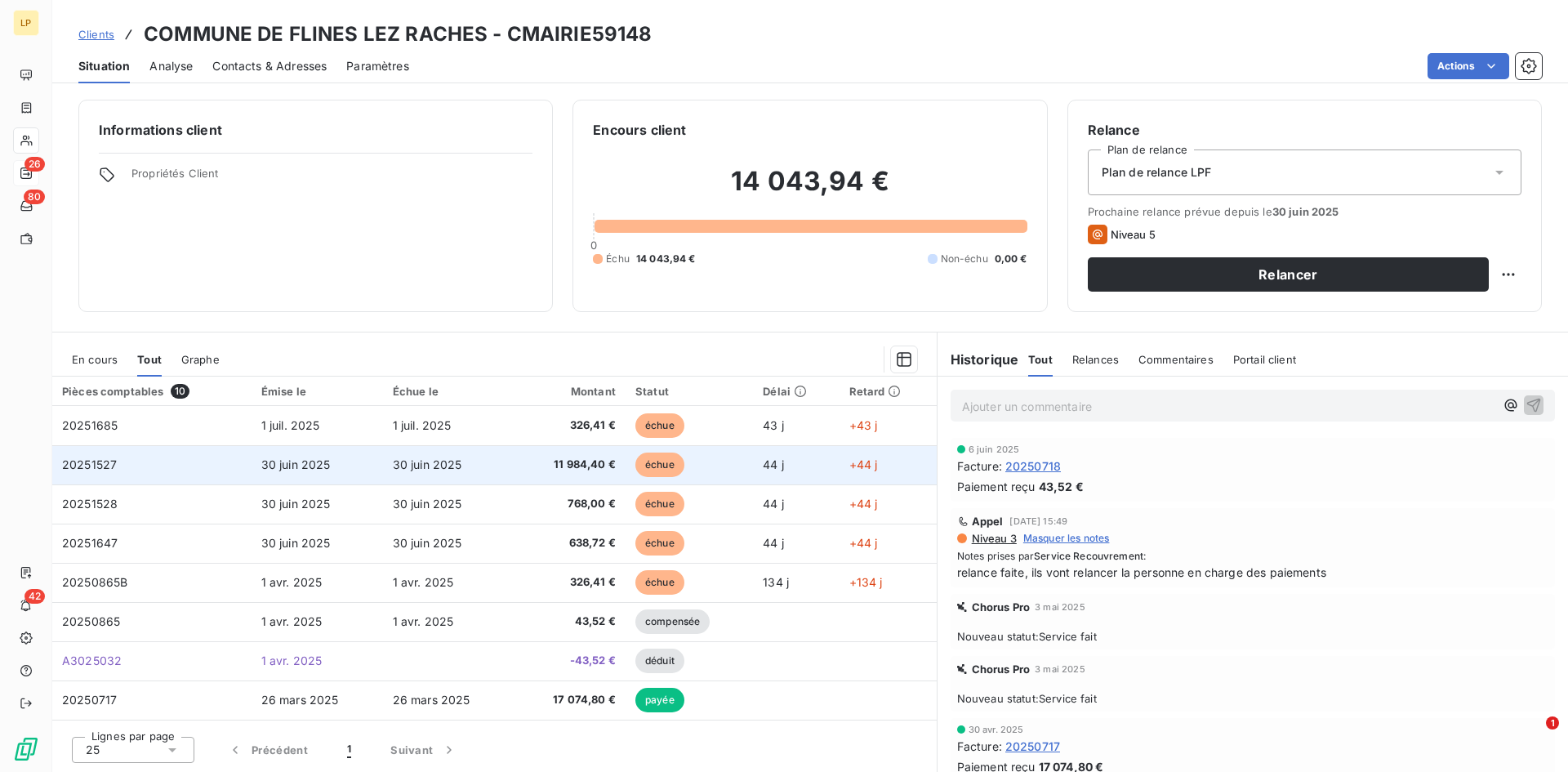
click at [472, 468] on td "30 juin 2025" at bounding box center [448, 465] width 131 height 39
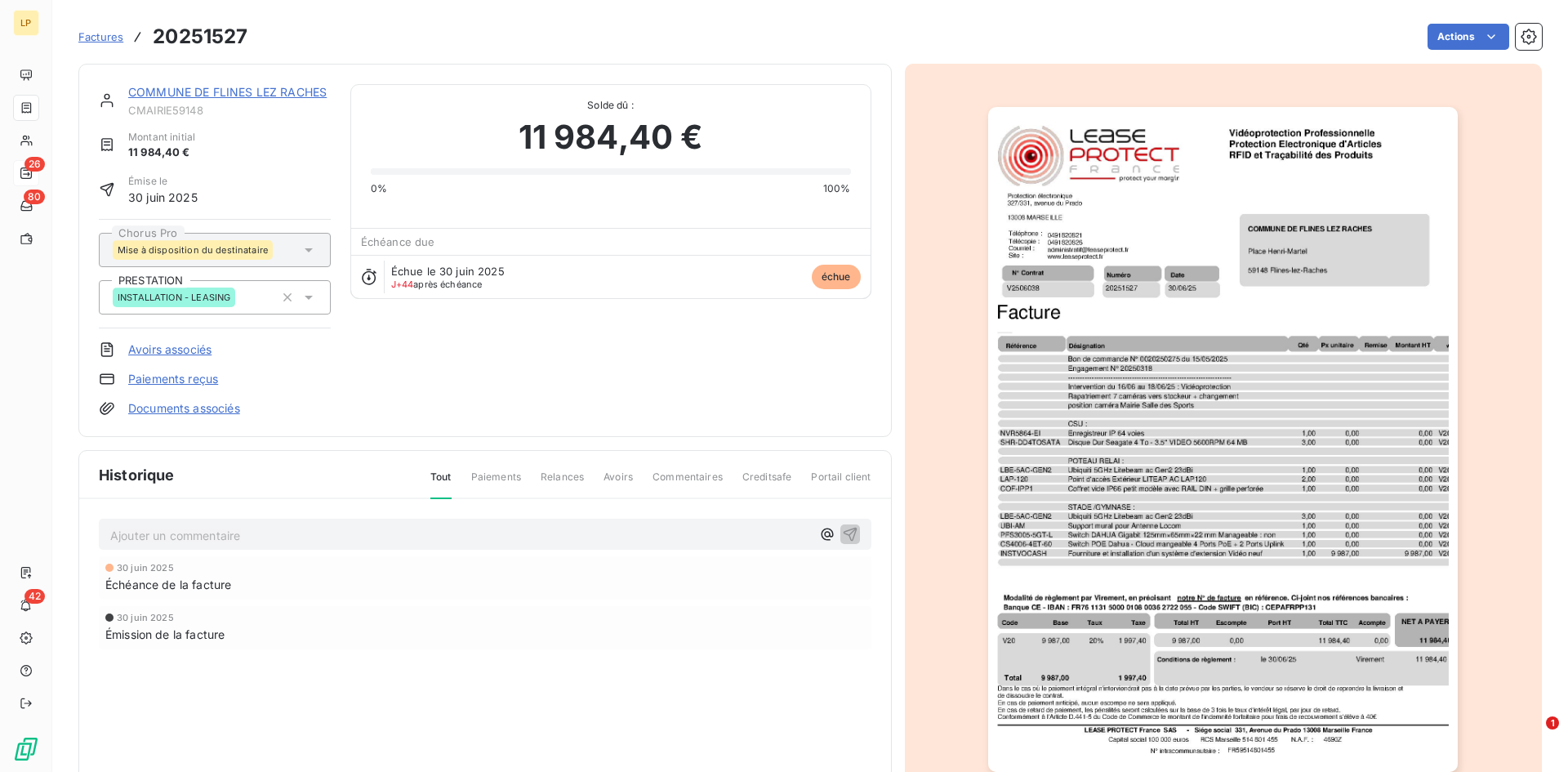
click at [581, 499] on div "Ajouter un commentaire ﻿ 30 juin 2025 Échéance de la facture 30 juin 2025 Émiss…" at bounding box center [485, 607] width 812 height 217
click at [588, 480] on div "Tout Paiements Relances Avoirs Commentaires Creditsafe Portail client" at bounding box center [641, 483] width 461 height 28
click at [661, 466] on div "Historique Tout Paiements Relances Avoirs Commentaires Creditsafe Portail client" at bounding box center [485, 475] width 812 height 48
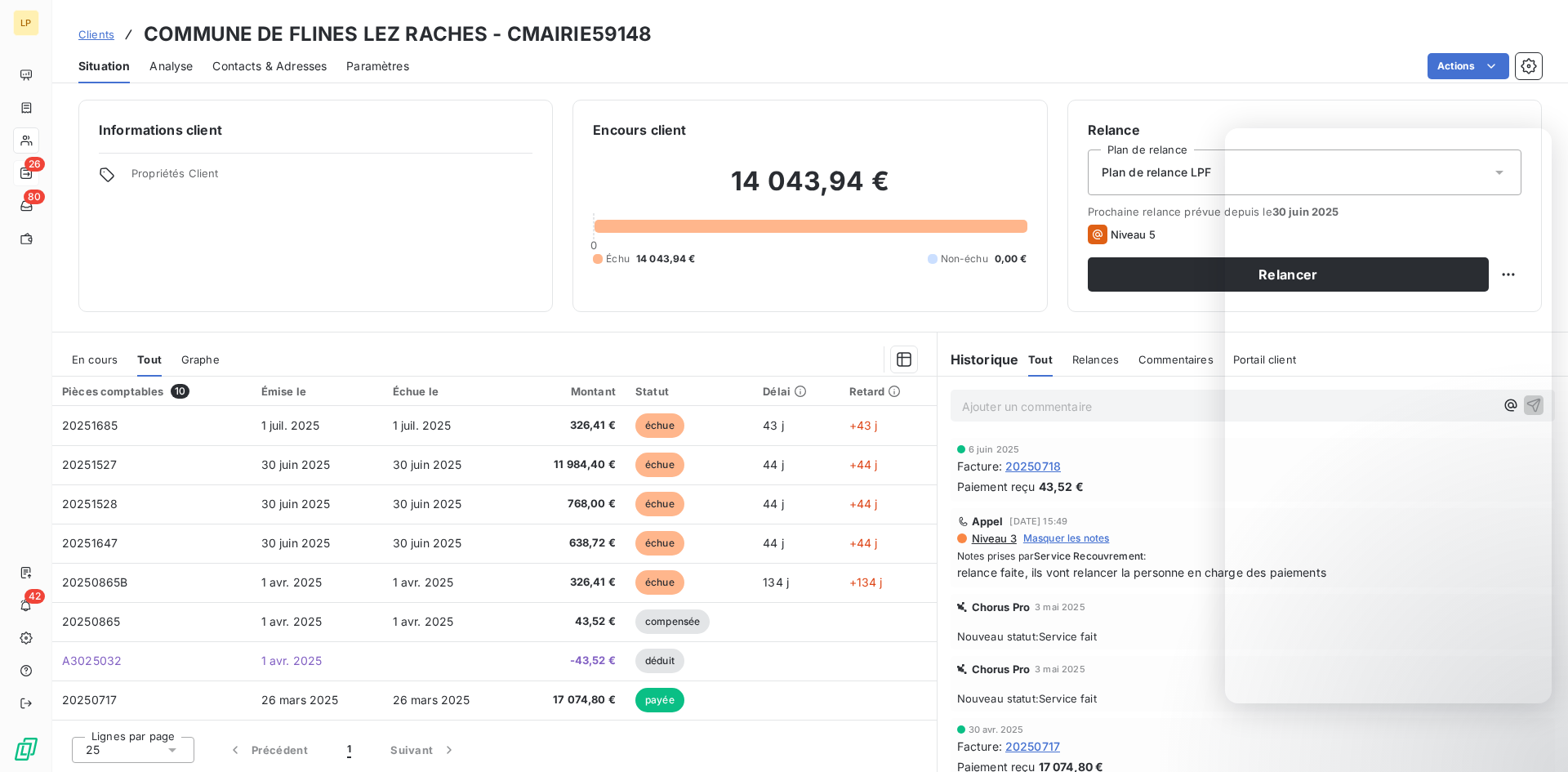
click at [87, 364] on span "En cours" at bounding box center [95, 359] width 46 height 13
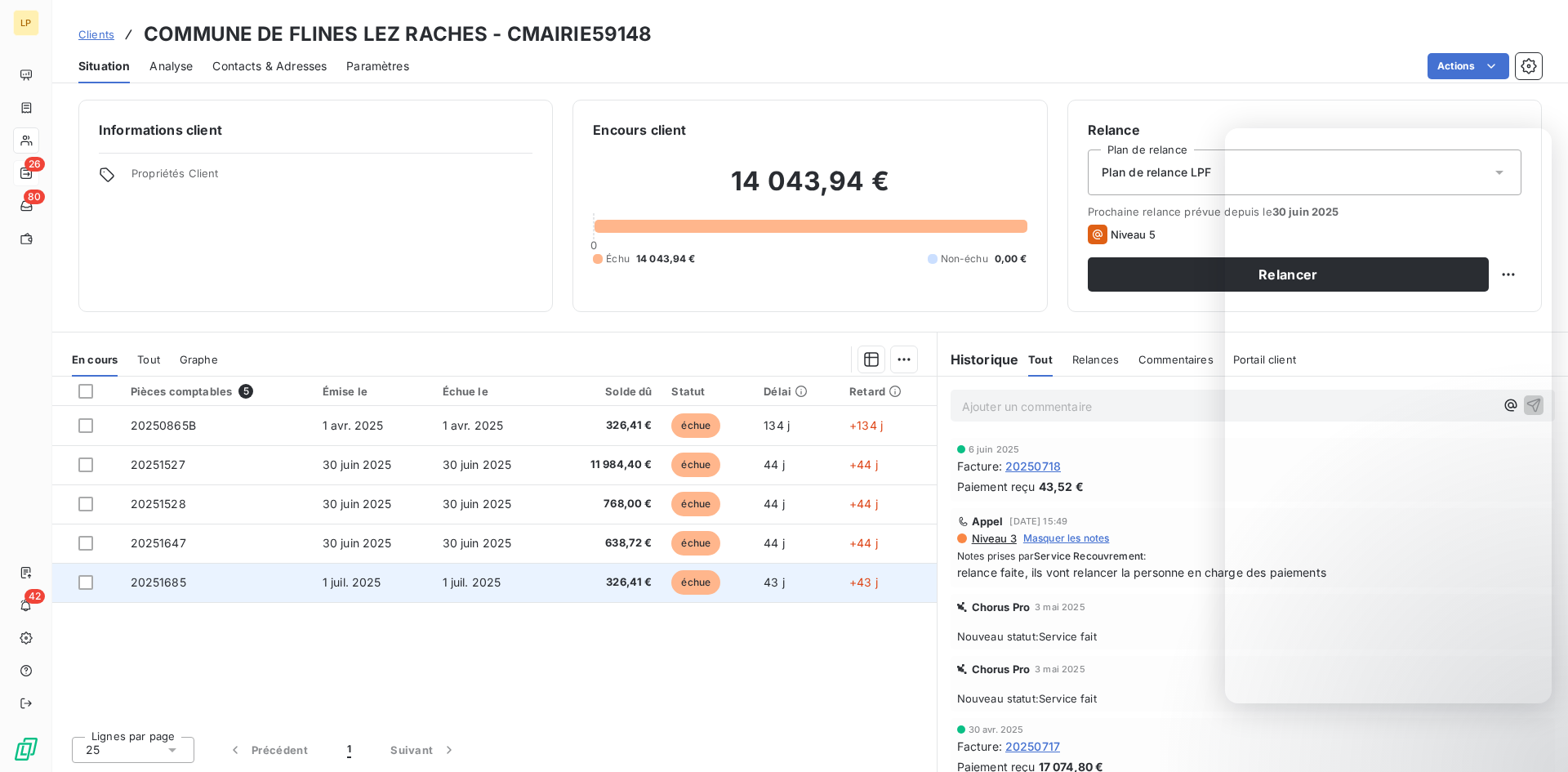
click at [554, 582] on td "326,41 €" at bounding box center [606, 582] width 109 height 39
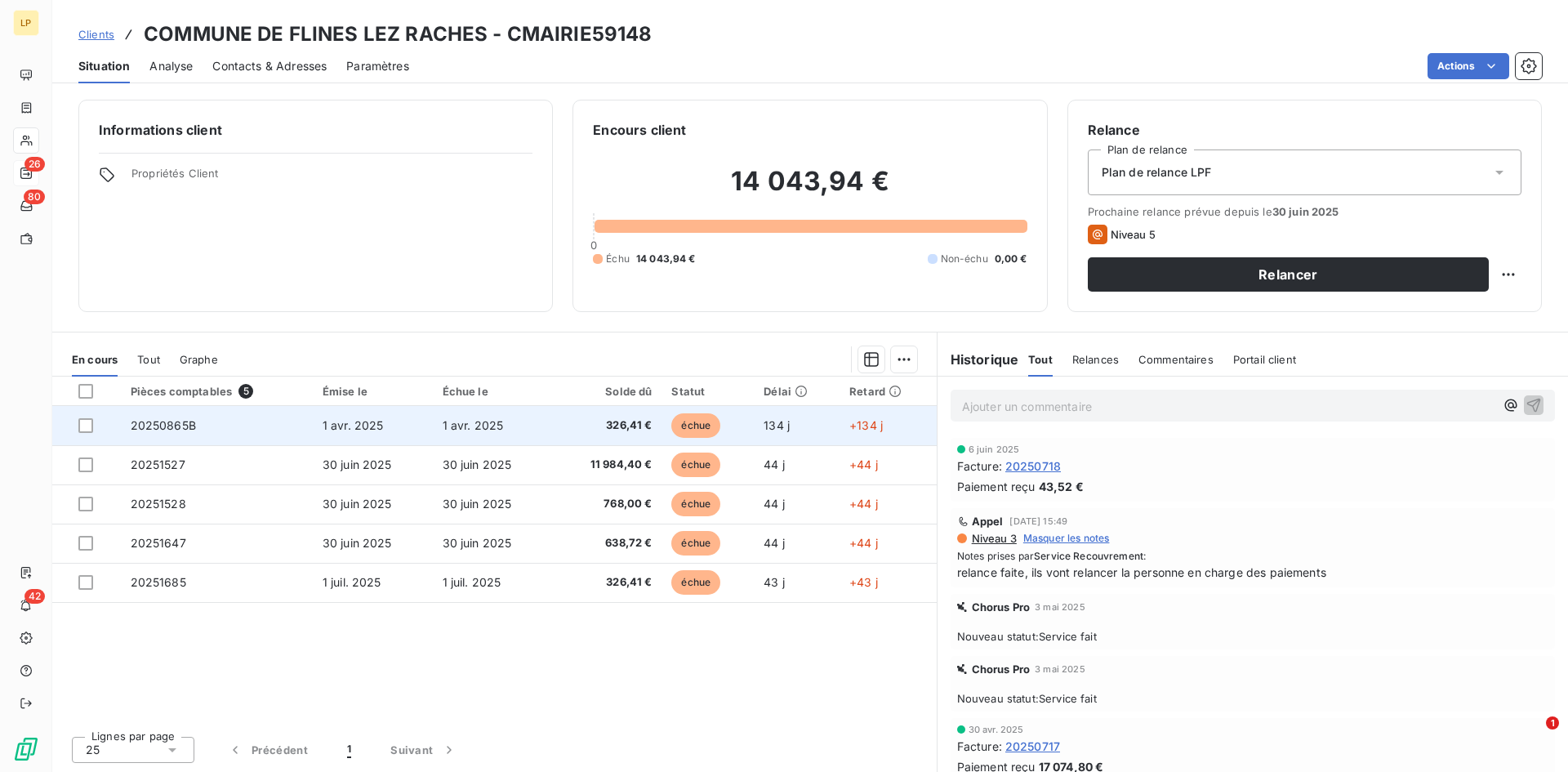
click at [379, 418] on span "1 avr. 2025" at bounding box center [353, 425] width 61 height 14
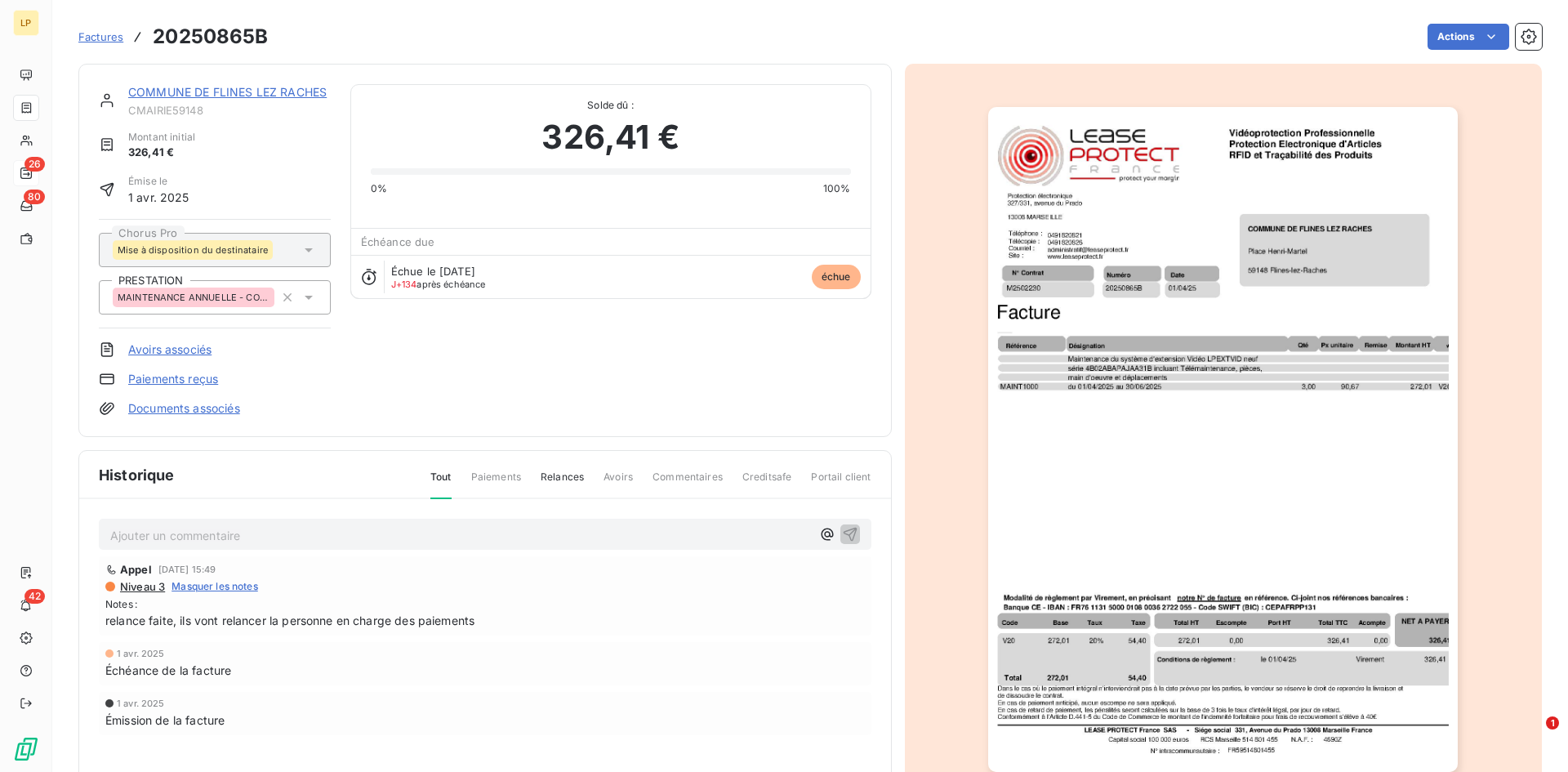
click at [196, 91] on link "COMMUNE DE FLINES LEZ RACHES" at bounding box center [227, 91] width 198 height 14
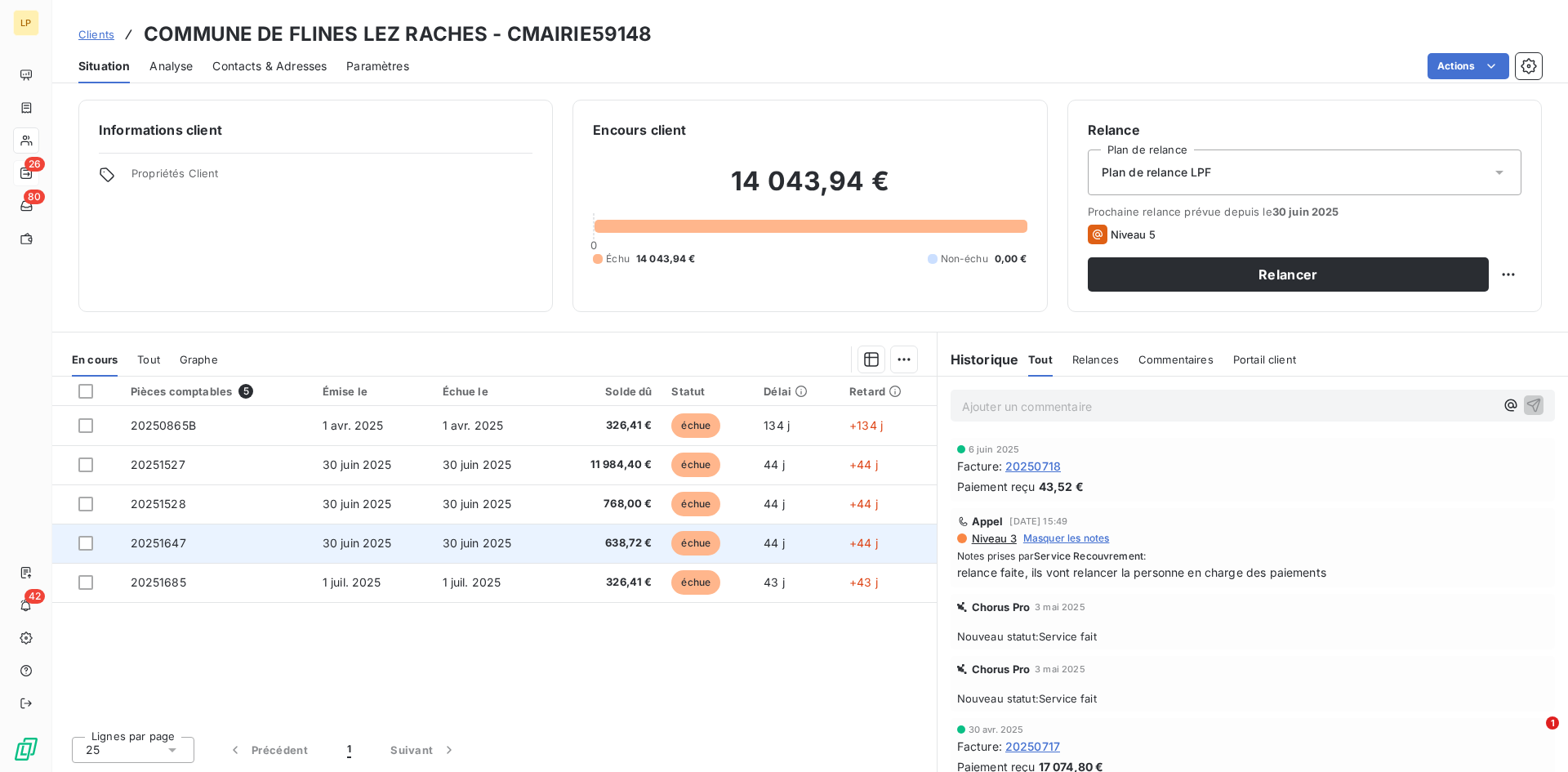
click at [647, 551] on td "638,72 €" at bounding box center [606, 543] width 109 height 39
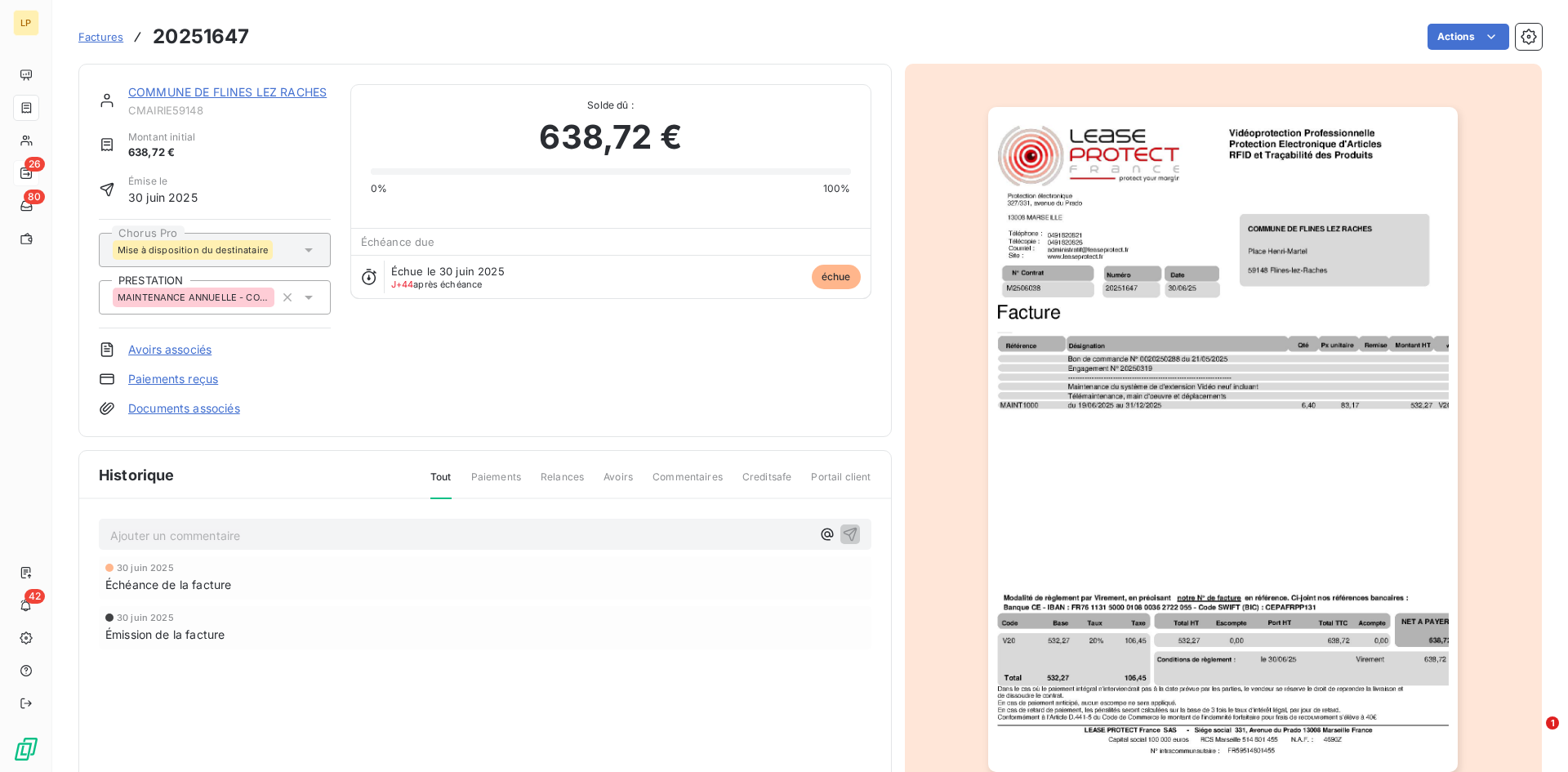
click at [179, 86] on link "COMMUNE DE FLINES LEZ RACHES" at bounding box center [227, 91] width 198 height 14
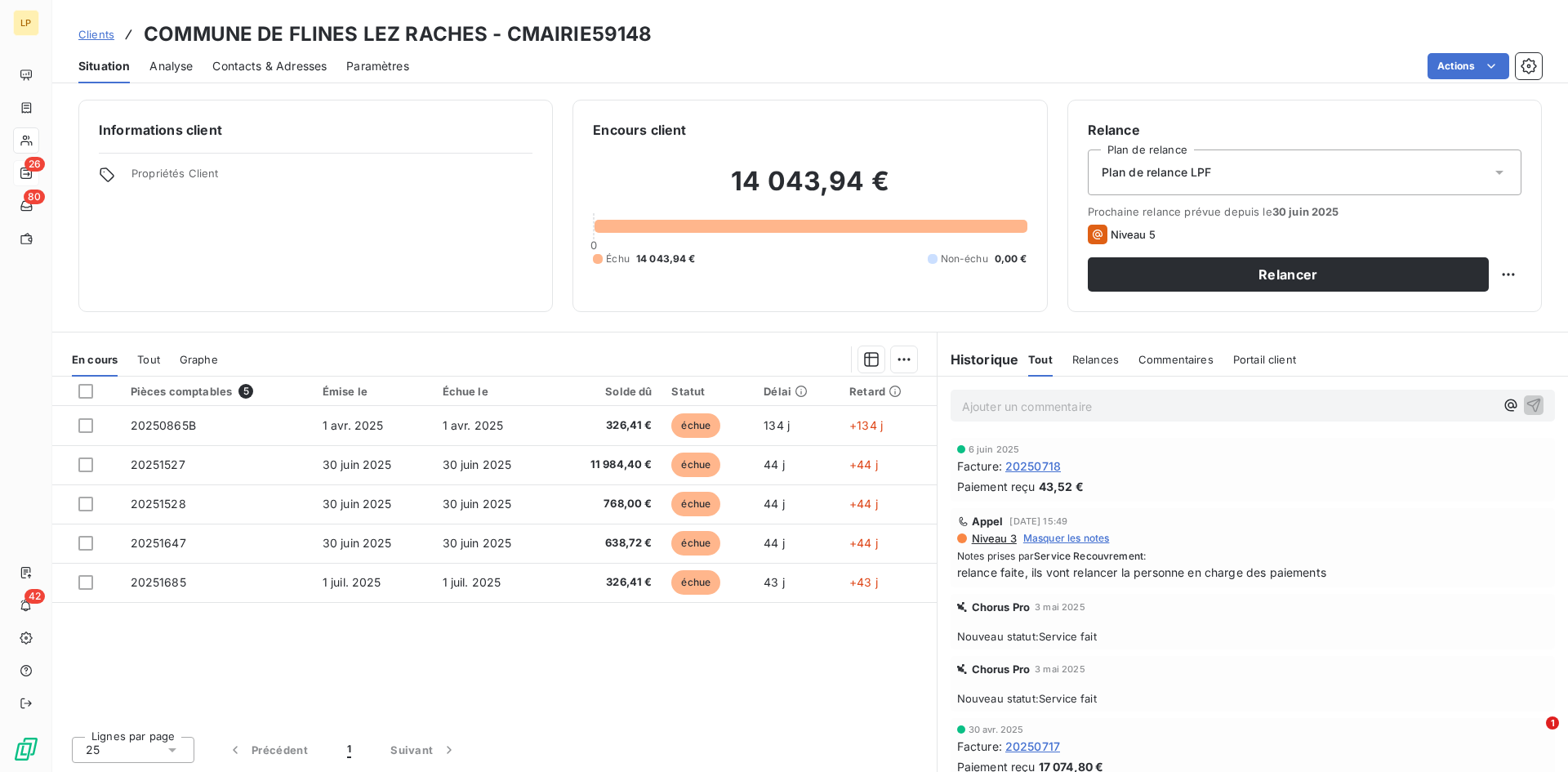
click at [1320, 394] on div "Ajouter un commentaire ﻿" at bounding box center [1253, 405] width 605 height 32
click at [1302, 405] on p "Ajouter un commentaire ﻿" at bounding box center [1228, 406] width 533 height 20
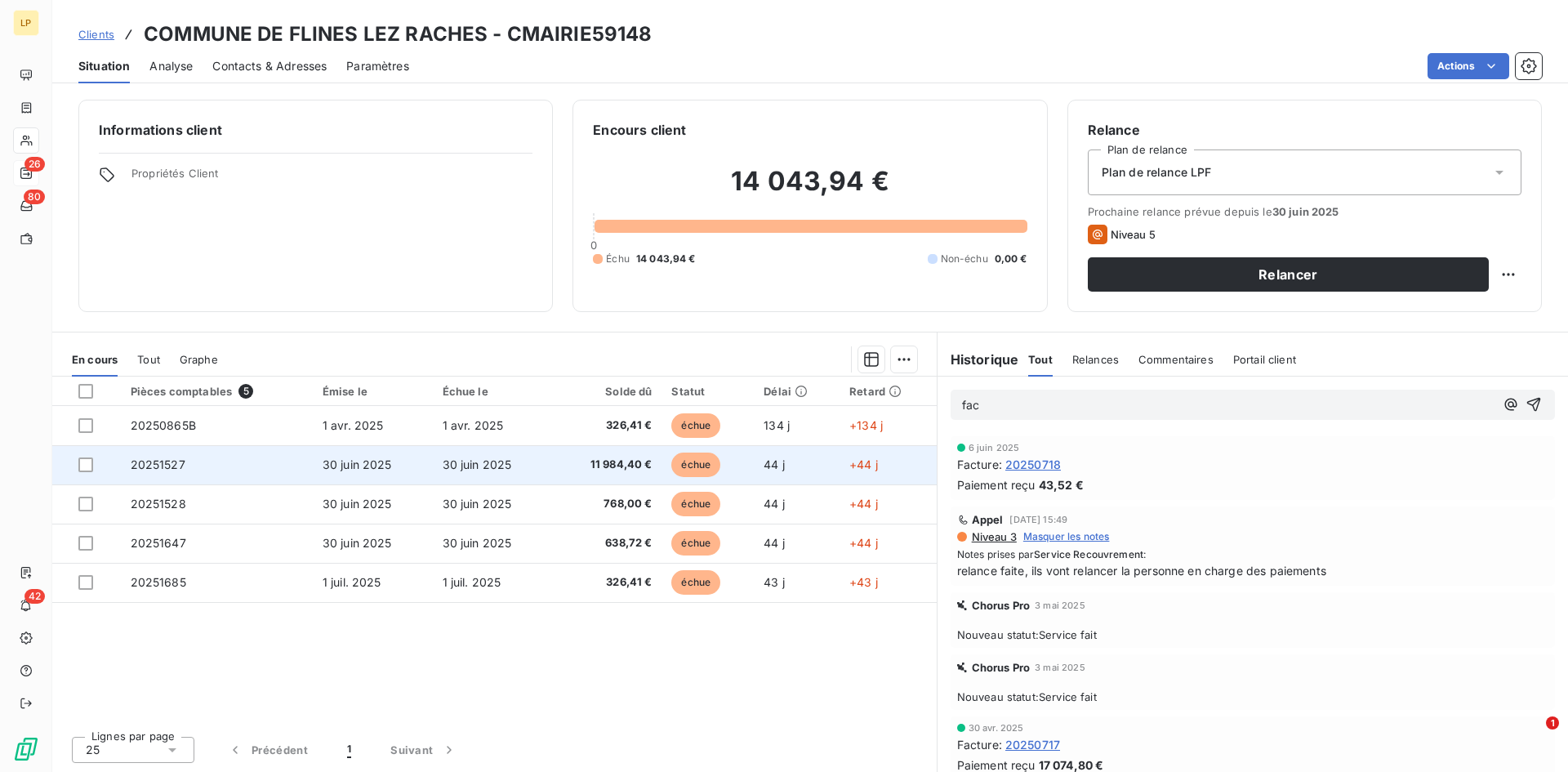
click at [523, 461] on td "30 juin 2025" at bounding box center [493, 465] width 120 height 39
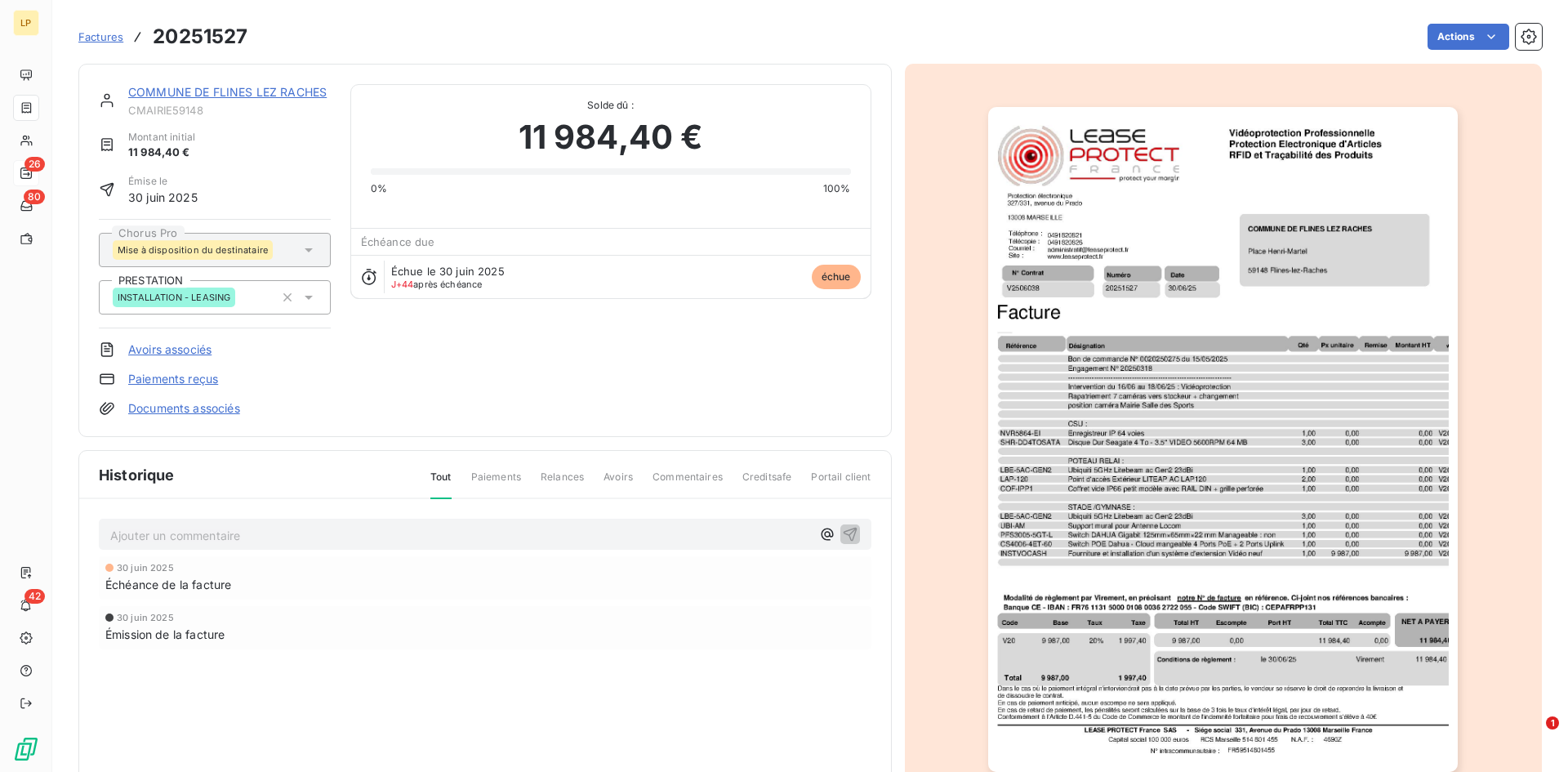
click at [395, 528] on p "Ajouter un commentaire ﻿" at bounding box center [461, 535] width 701 height 20
click at [402, 551] on div "Ajouter un commentaire ﻿ 30 juin 2025 Échéance de la facture 30 juin 2025 Émiss…" at bounding box center [485, 607] width 812 height 217
click at [389, 540] on p "Ajouter un commentaire ﻿" at bounding box center [461, 535] width 701 height 20
click at [399, 521] on div "envoyée pour paiement le" at bounding box center [485, 534] width 773 height 30
click at [390, 532] on p "envoyée pour paiement le" at bounding box center [461, 534] width 701 height 19
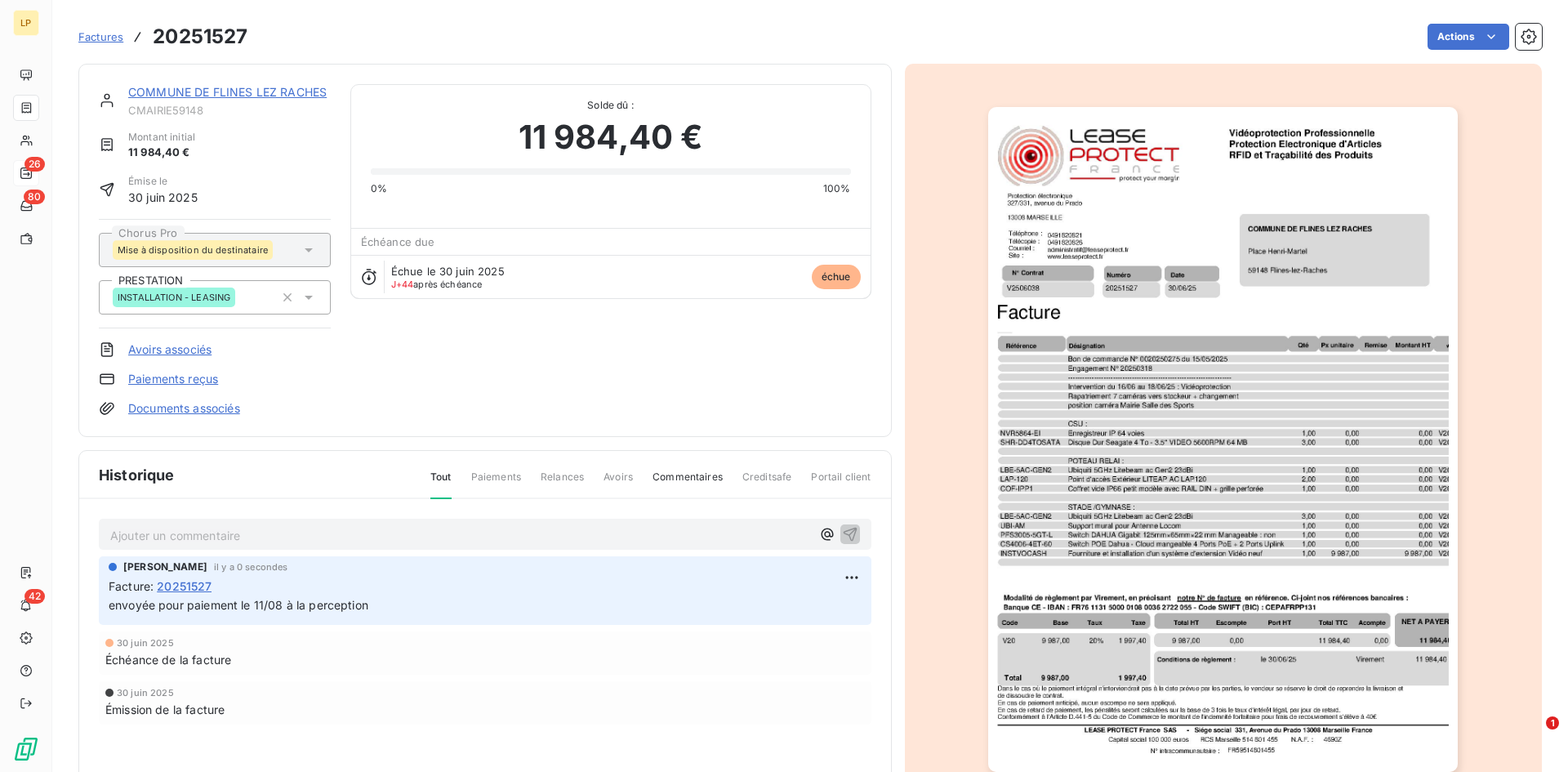
click at [267, 89] on link "COMMUNE DE FLINES LEZ RACHES" at bounding box center [227, 91] width 198 height 14
